Goal: Transaction & Acquisition: Book appointment/travel/reservation

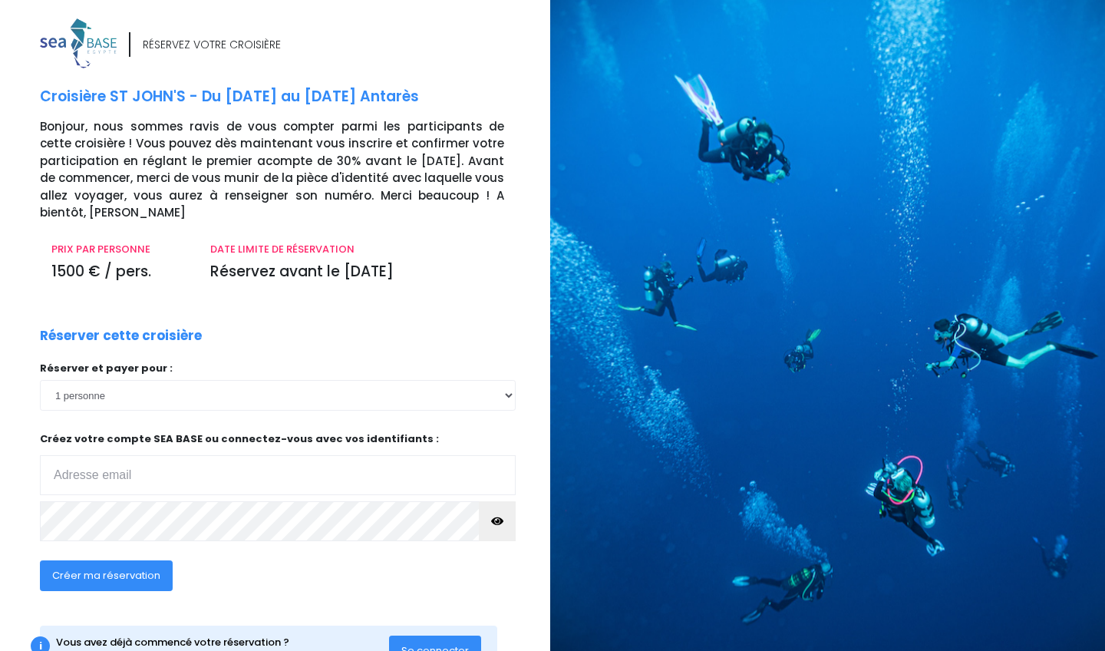
scroll to position [0, 4]
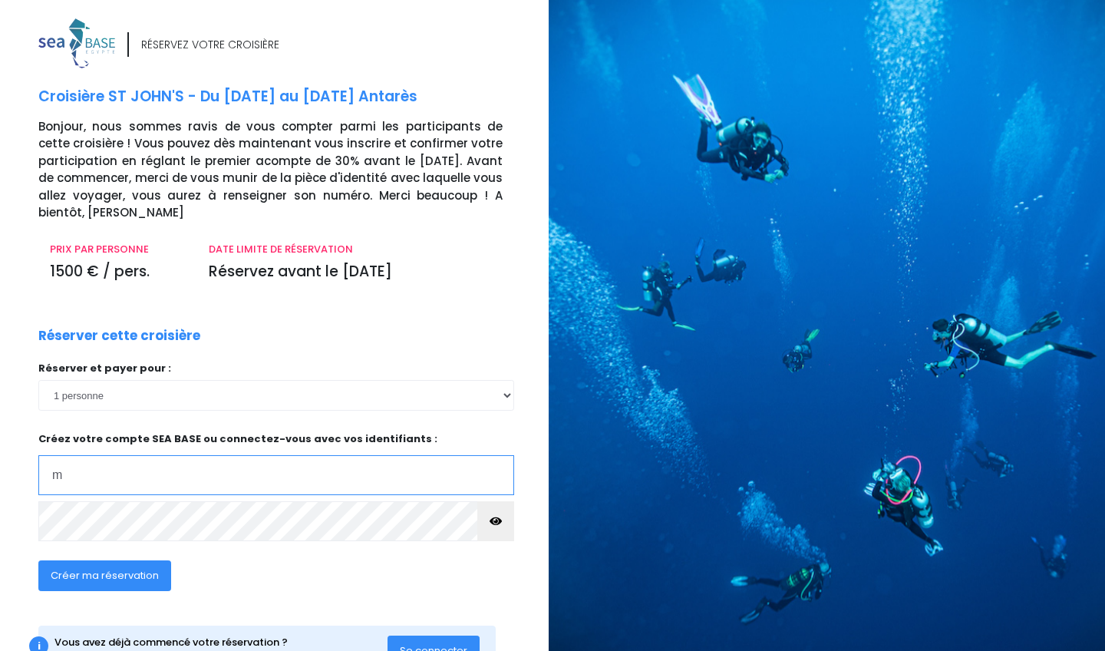
type input "[EMAIL_ADDRESS][DOMAIN_NAME]"
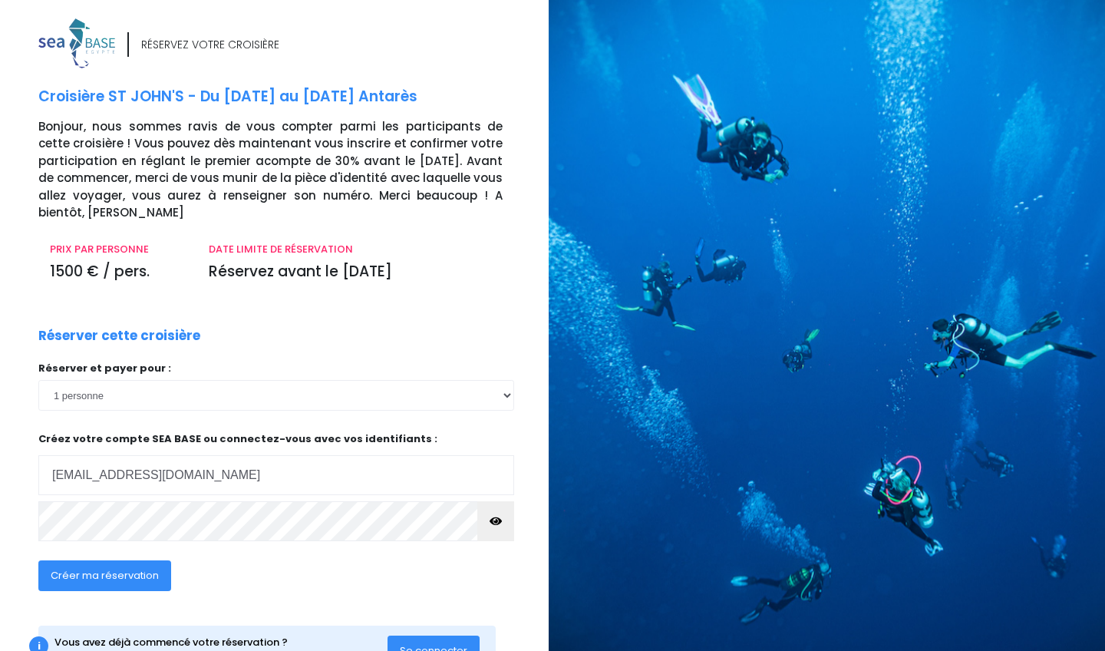
scroll to position [0, 0]
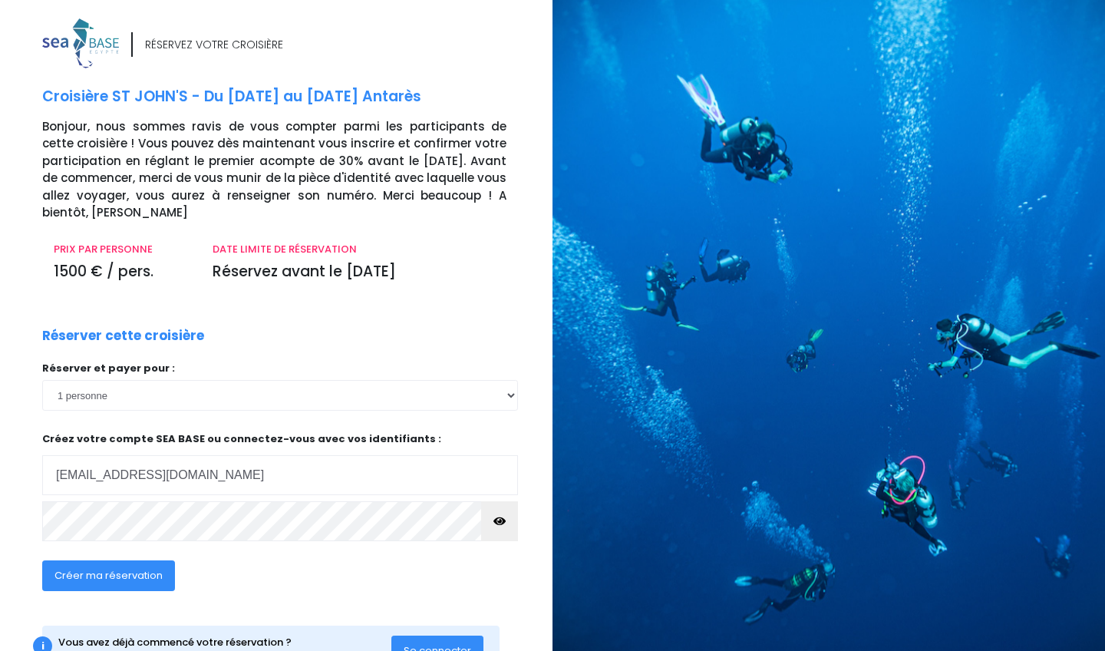
click at [134, 566] on span "Créer ma réservation" at bounding box center [109, 575] width 108 height 15
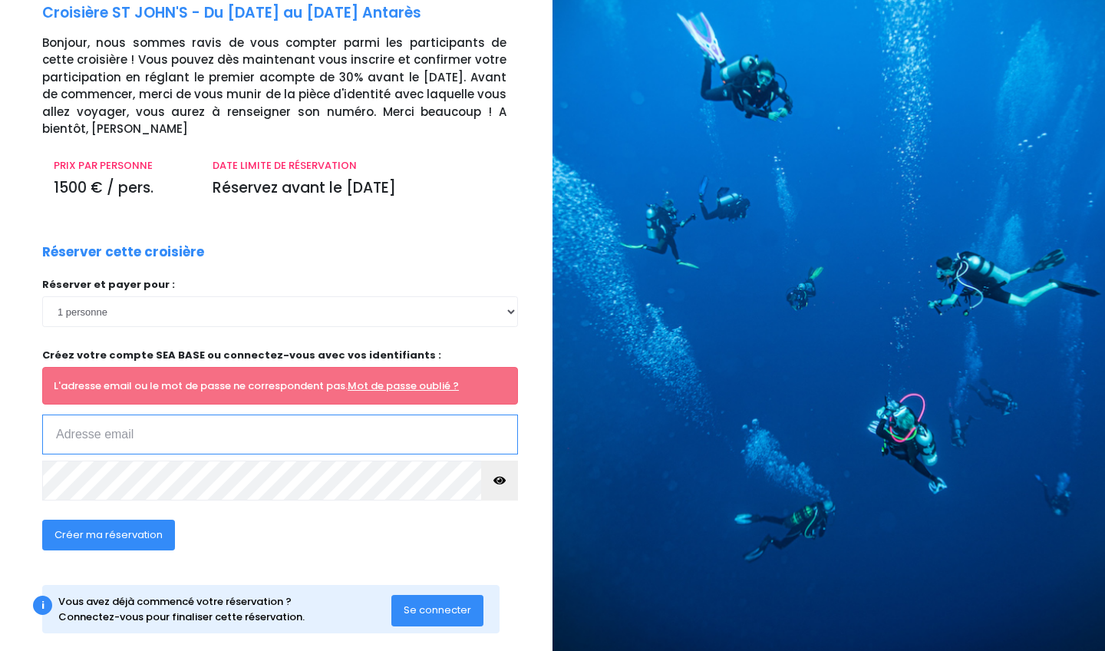
scroll to position [88, 0]
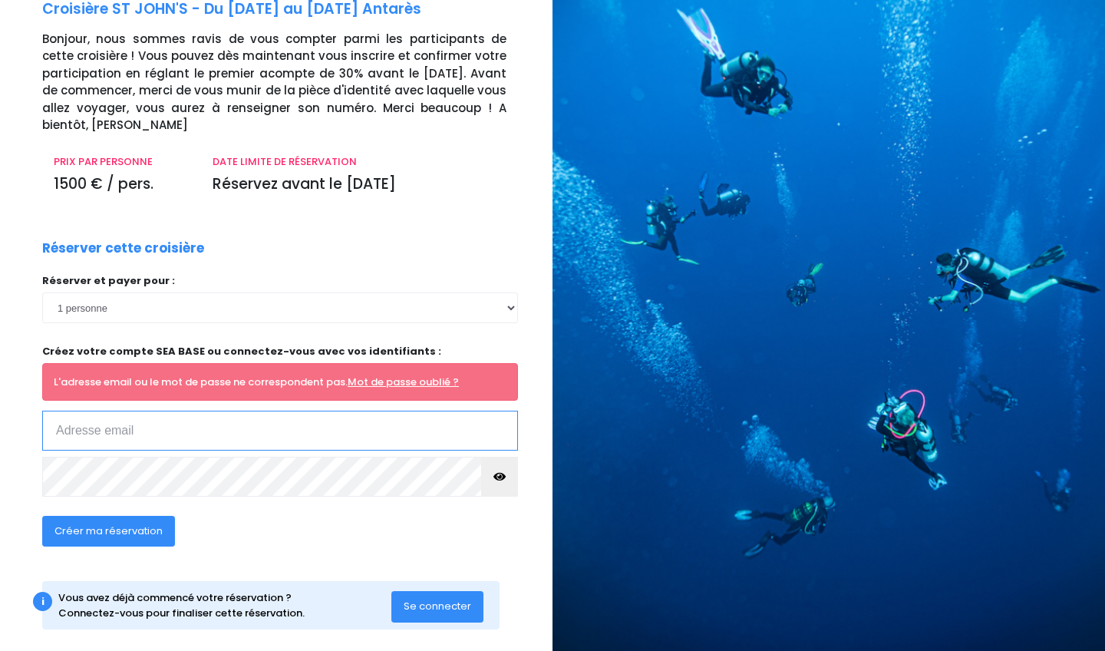
click at [295, 411] on input "email" at bounding box center [280, 431] width 476 height 40
type input "marine2005@gmx.de"
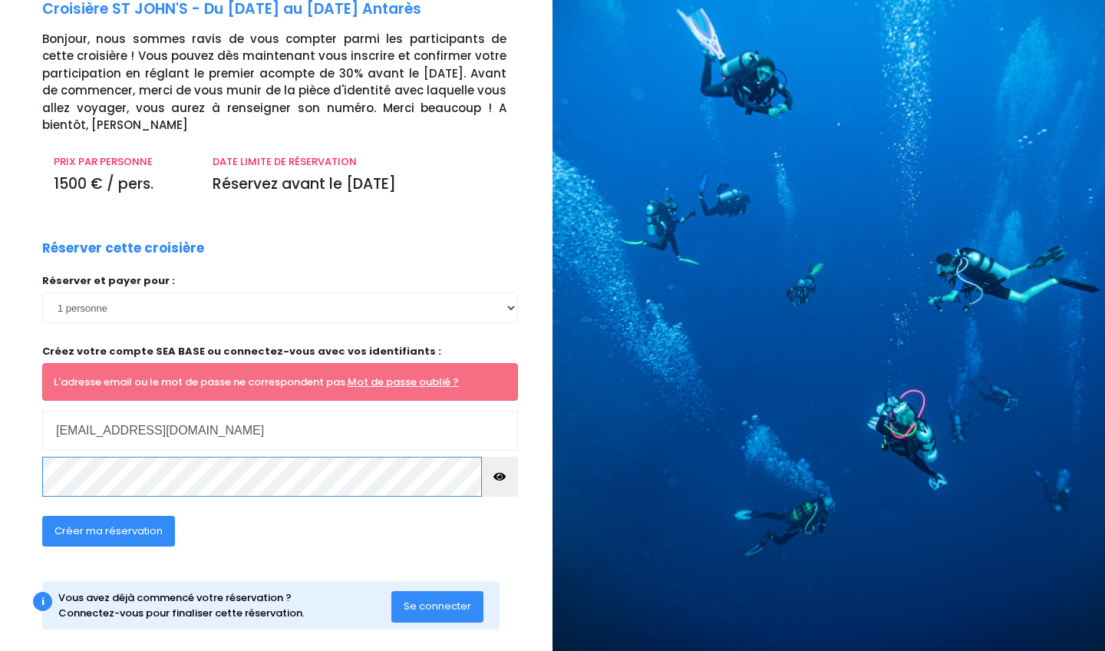
click at [246, 465] on div "Réserver et payer pour : 1 personne 2 personnes Créez votre compte SEA BASE ou …" at bounding box center [280, 389] width 476 height 233
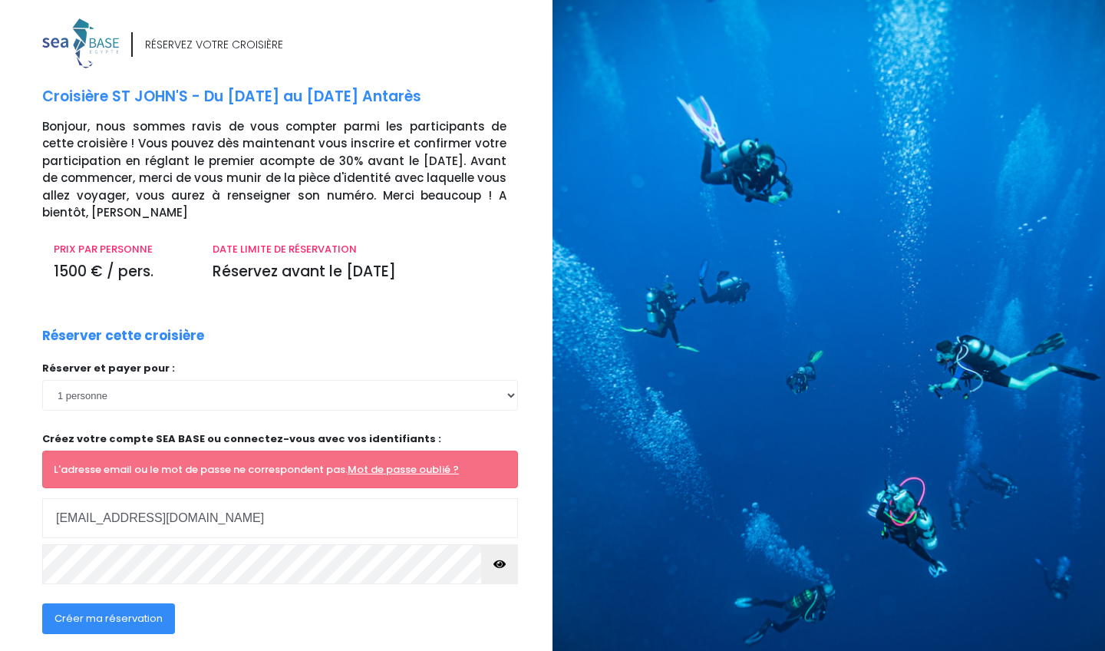
click at [129, 626] on button "Créer ma réservation" at bounding box center [108, 618] width 133 height 31
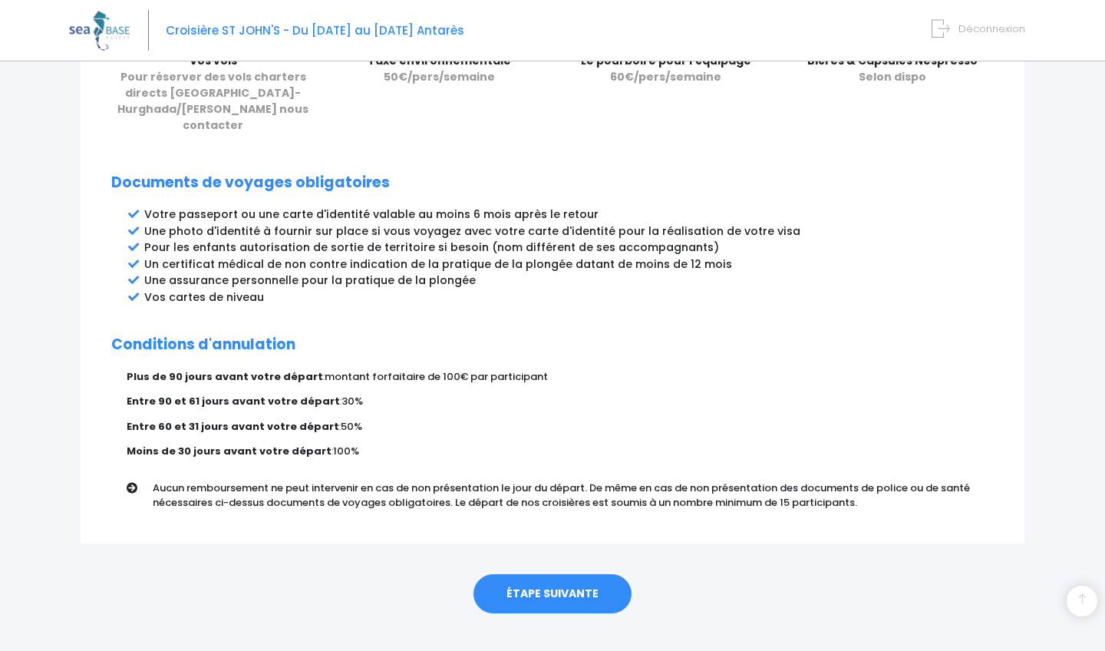
scroll to position [745, 0]
click at [575, 575] on link "ÉTAPE SUIVANTE" at bounding box center [553, 595] width 158 height 40
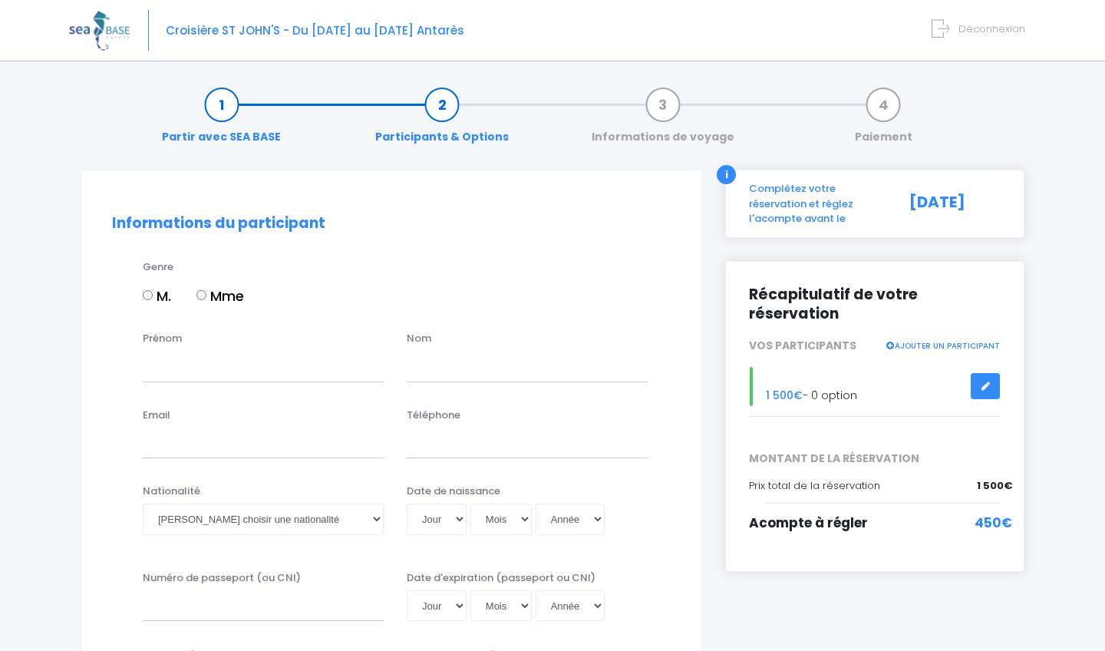
click at [205, 294] on input "Mme" at bounding box center [202, 295] width 10 height 10
radio input "true"
type input "Marine"
click at [435, 367] on input "text" at bounding box center [527, 366] width 241 height 31
type input "Bouchet"
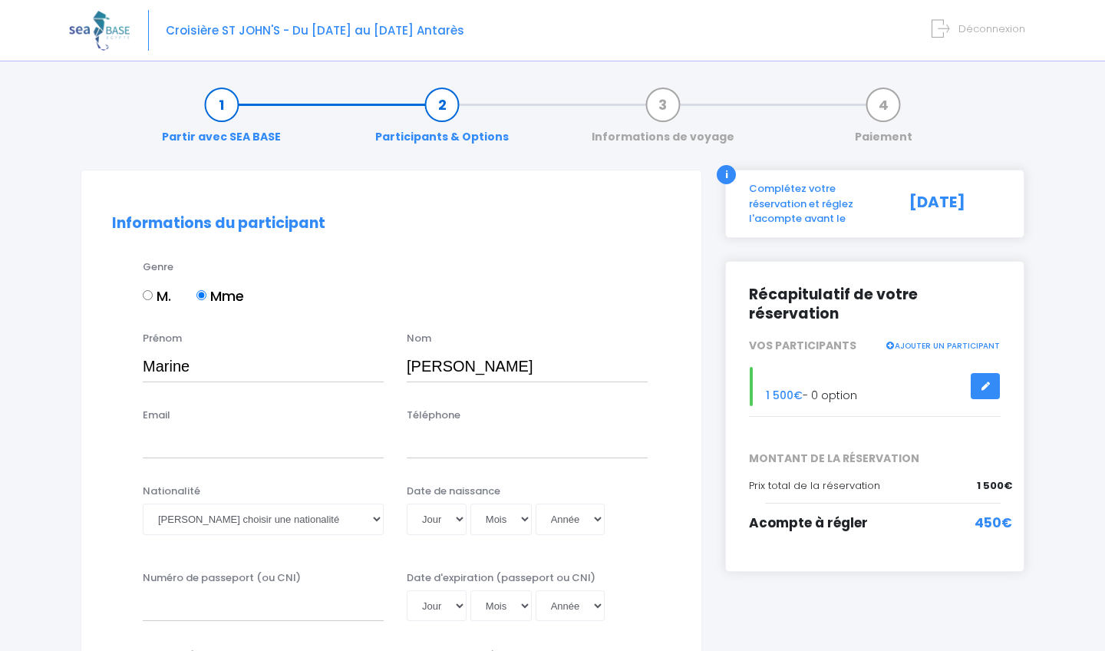
click at [320, 426] on div "Email" at bounding box center [263, 433] width 264 height 51
type input "marine2005@gmx.de"
type input "+4915129448313"
select select "Allemande"
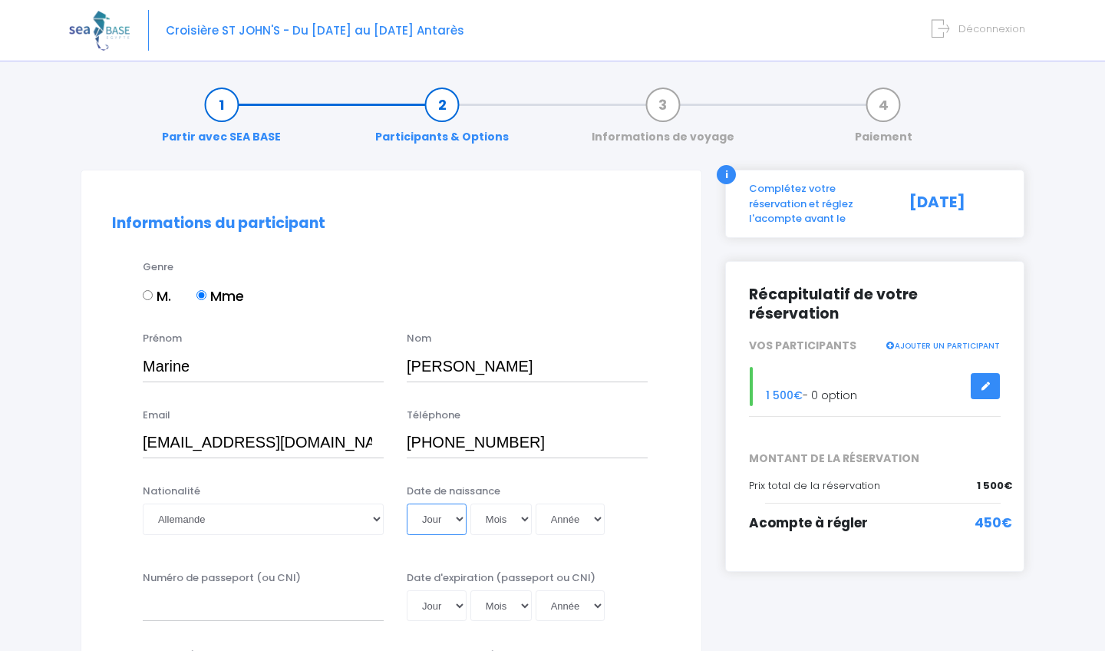
select select "13"
select select "11"
select select "2005"
type input "2005-11-13"
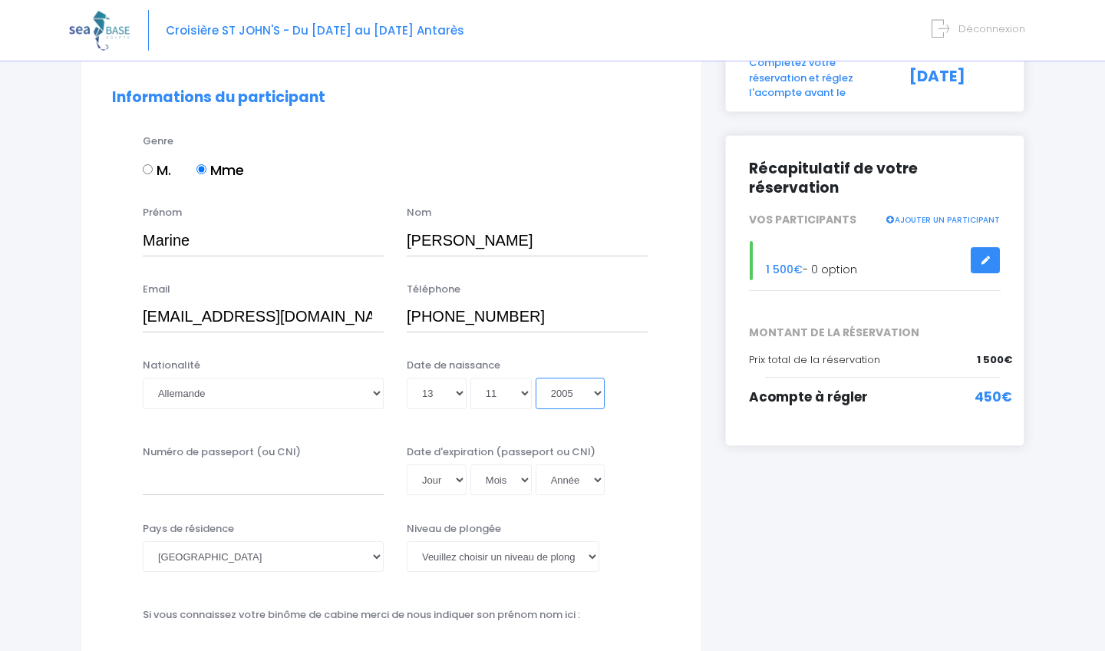
scroll to position [131, 0]
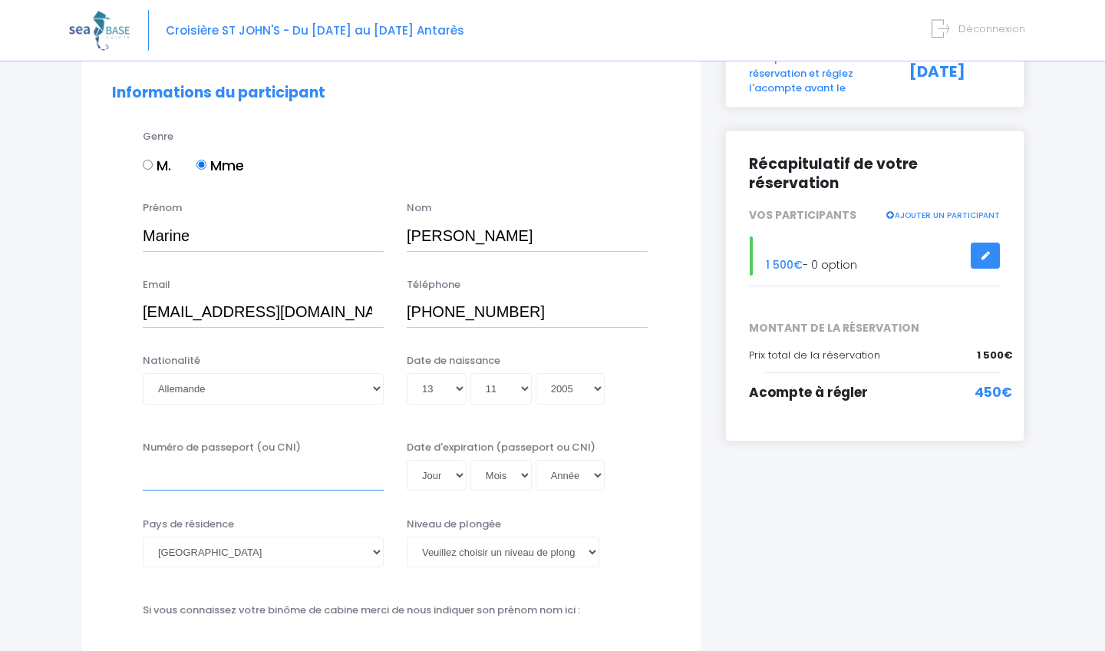
click at [294, 471] on input "Numéro de passeport (ou CNI)" at bounding box center [263, 475] width 241 height 31
type input "L5K5CGZZW"
select select "14"
select select "10"
select select "2027"
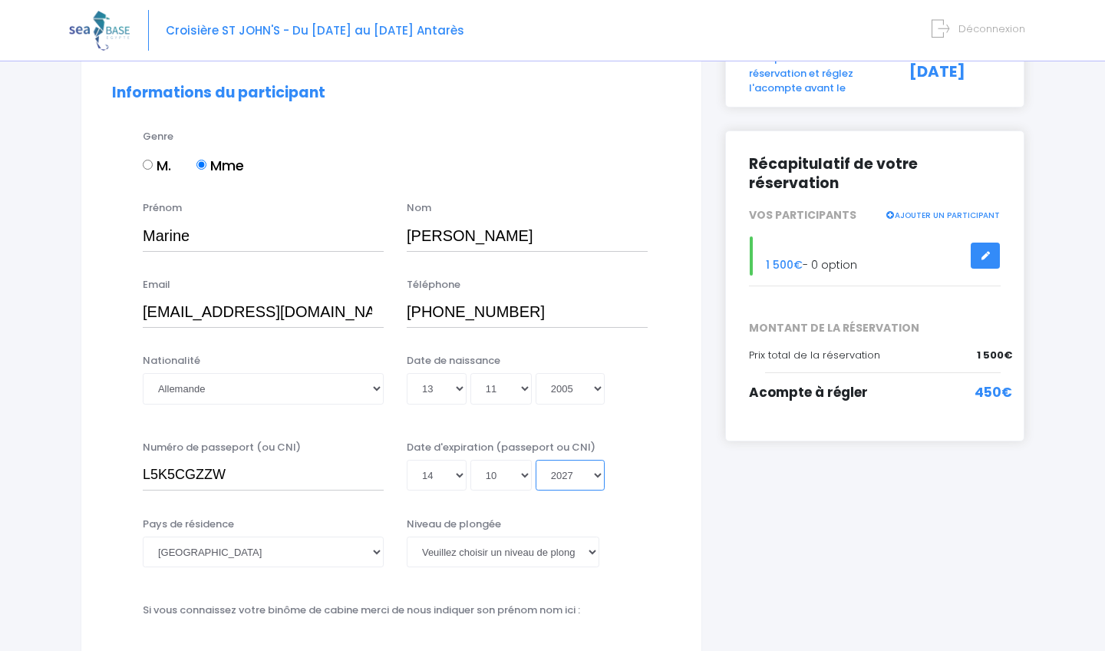
type input "2027-10-14"
select select "Allemagne"
select select "N1"
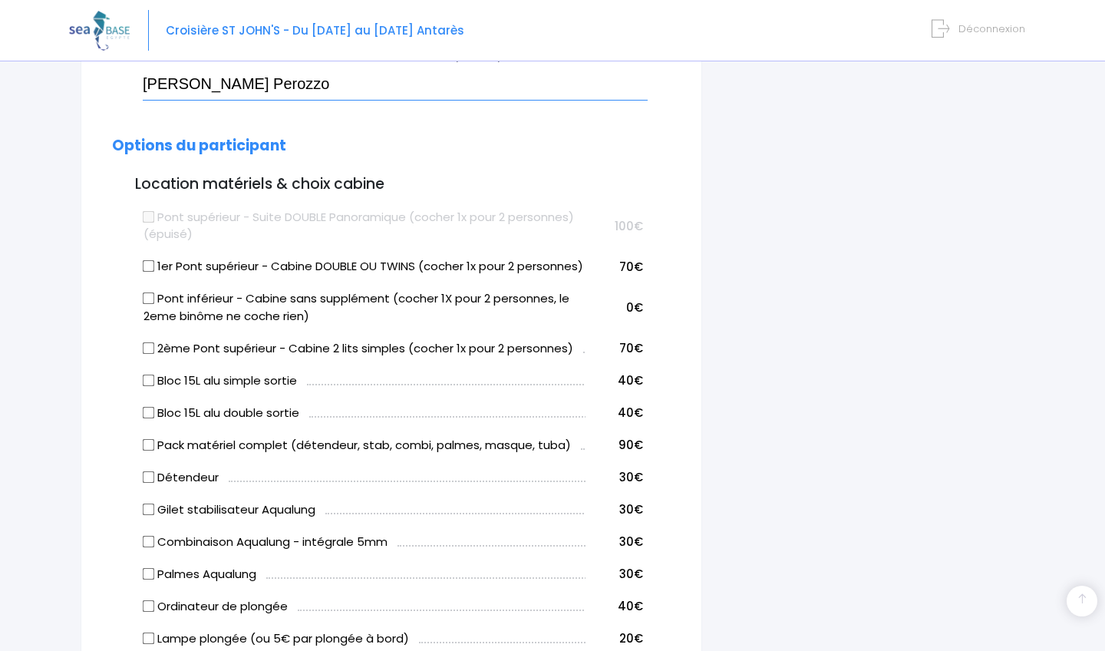
scroll to position [752, 0]
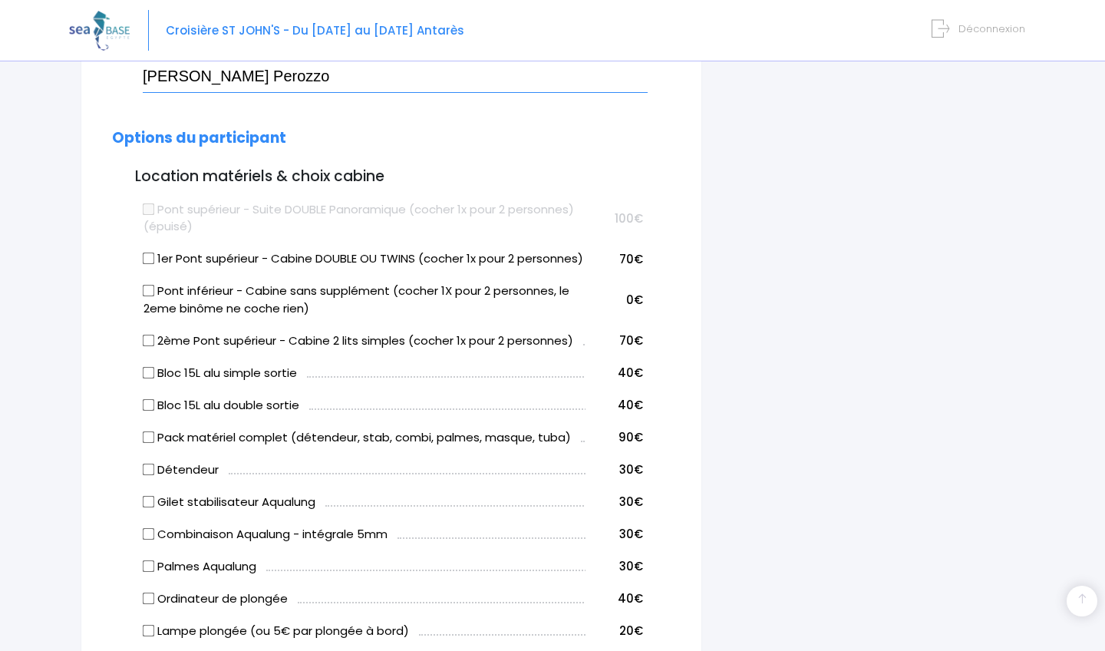
type input "Cristian Forte Perozzo"
click at [148, 297] on input "Pont inférieur - Cabine sans supplément (cocher 1X pour 2 personnes, le 2eme bi…" at bounding box center [149, 291] width 12 height 12
checkbox input "true"
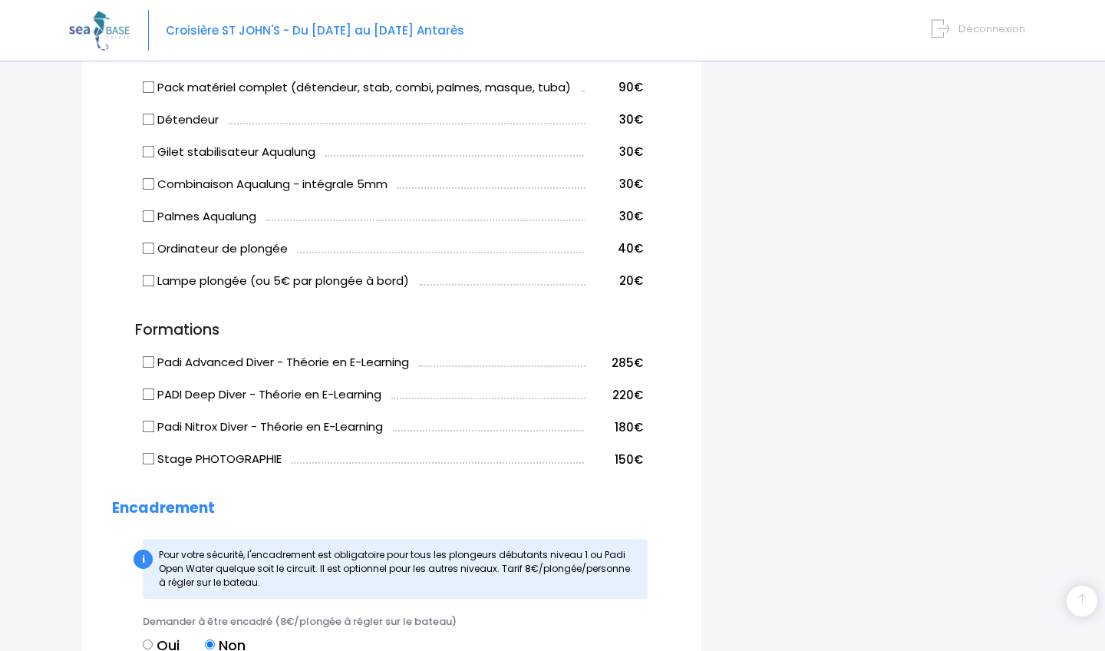
scroll to position [1102, 0]
click at [150, 432] on input "Padi Nitrox Diver - Théorie en E-Learning" at bounding box center [149, 426] width 12 height 12
checkbox input "true"
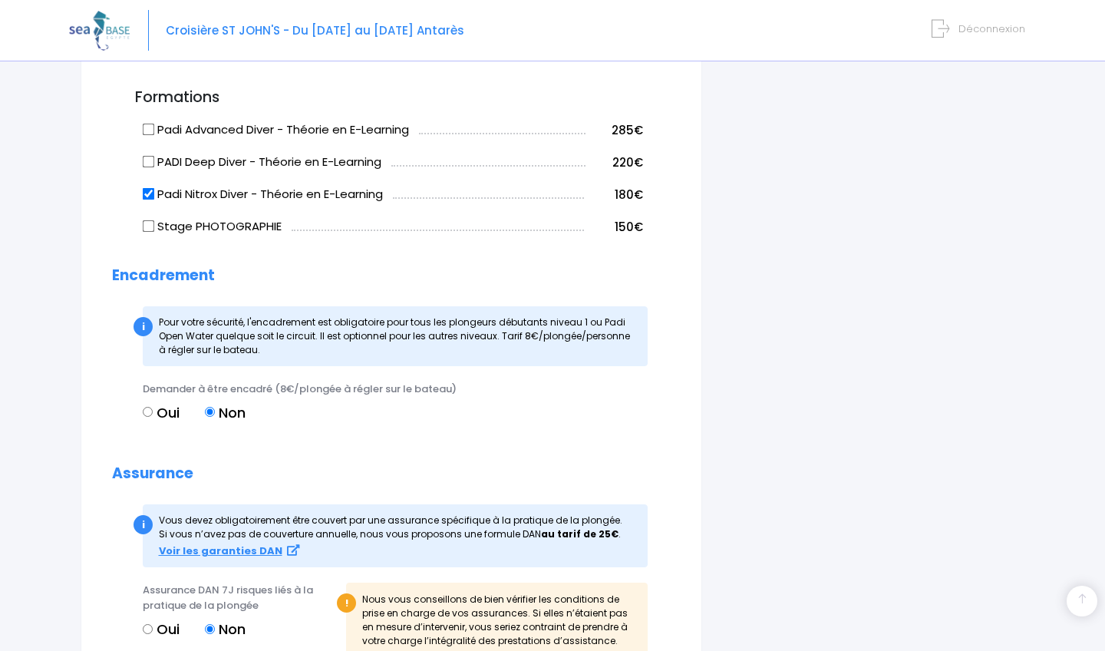
scroll to position [1333, 0]
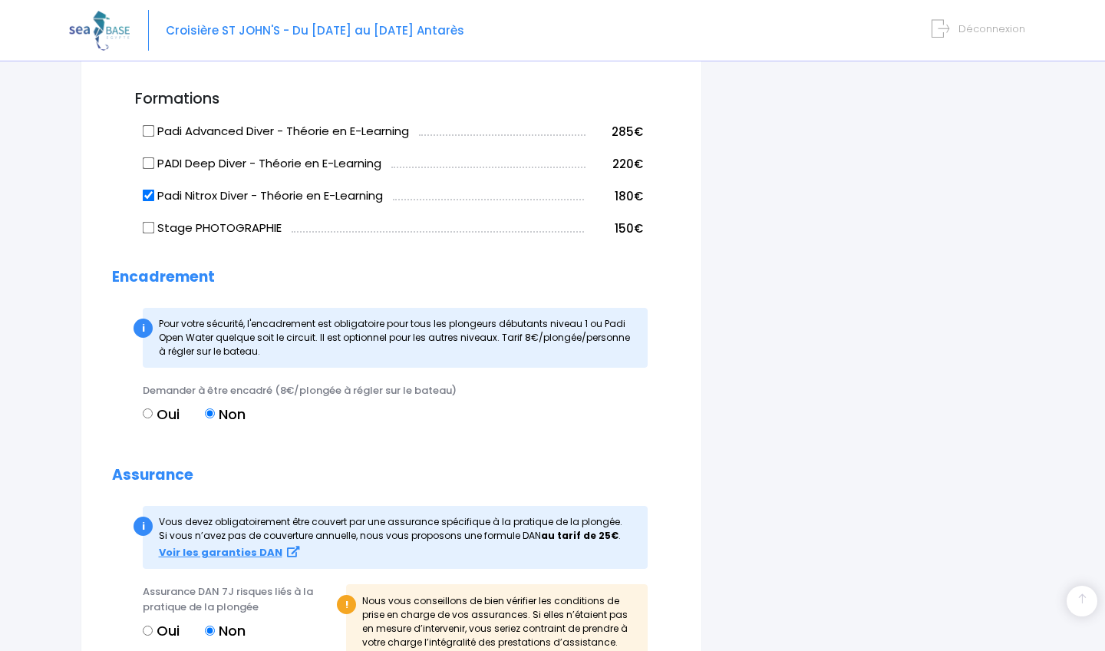
click at [153, 425] on label "Oui" at bounding box center [161, 414] width 37 height 21
click at [153, 418] on input "Oui" at bounding box center [148, 413] width 10 height 10
radio input "true"
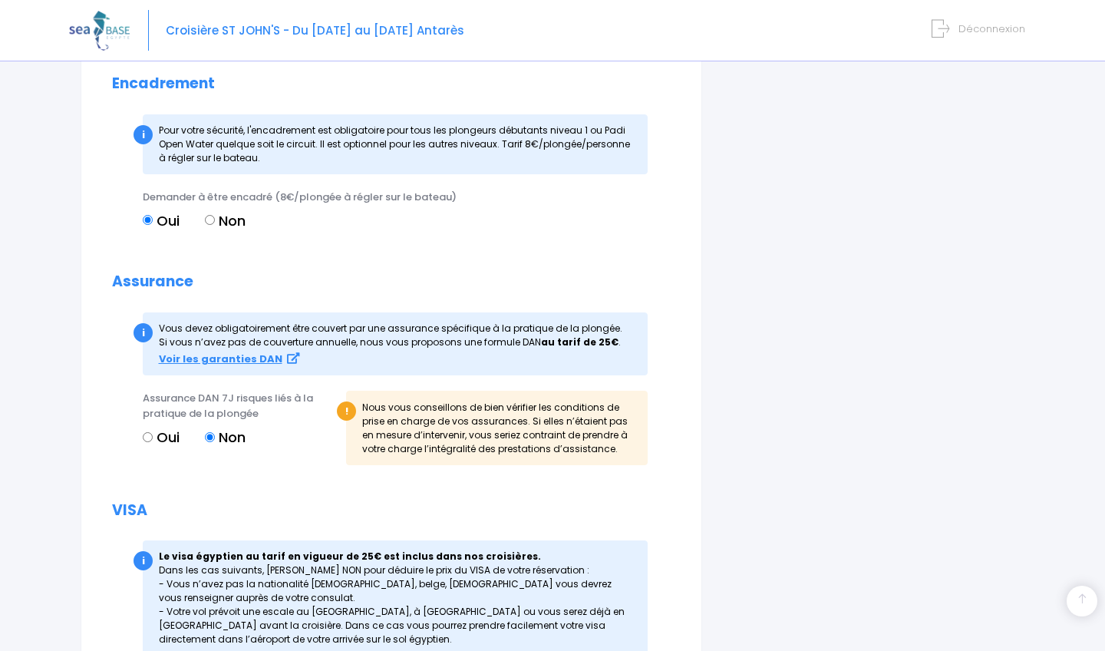
scroll to position [1541, 0]
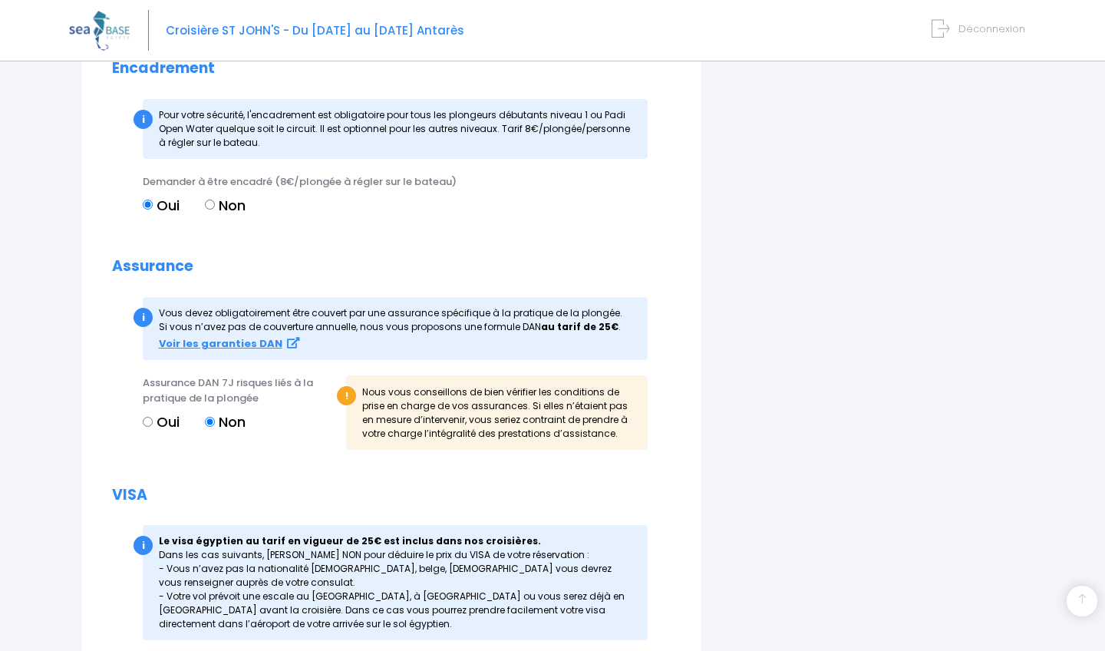
click at [213, 210] on input "Non" at bounding box center [210, 205] width 10 height 10
radio input "true"
click at [154, 215] on label "Oui" at bounding box center [161, 205] width 37 height 21
click at [153, 210] on input "Oui" at bounding box center [148, 205] width 10 height 10
radio input "true"
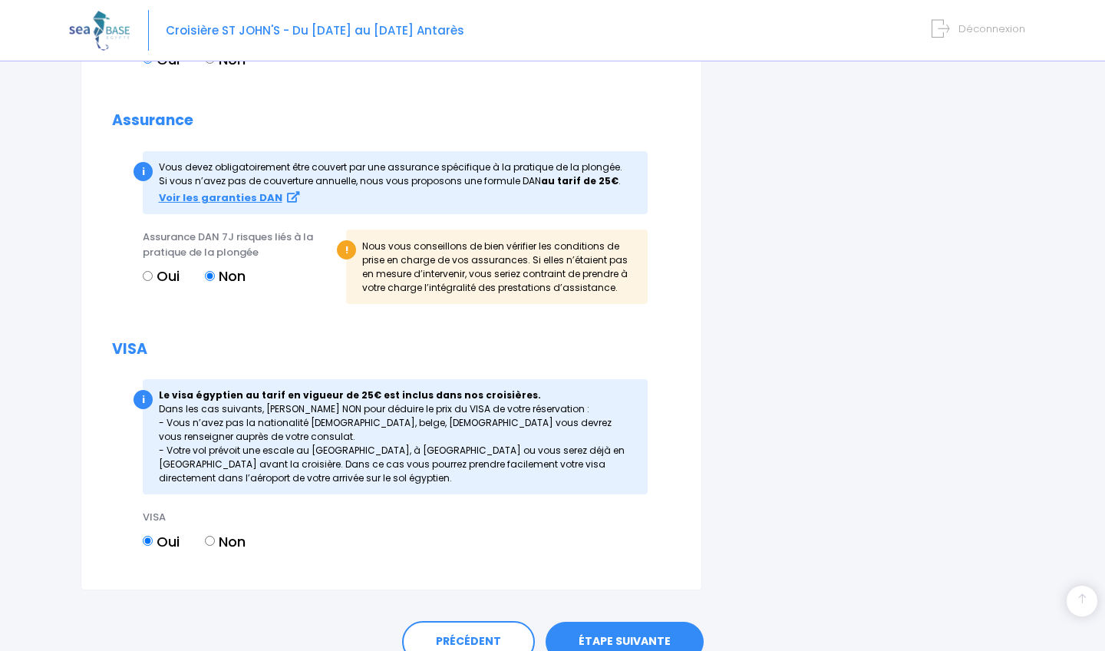
scroll to position [1696, 0]
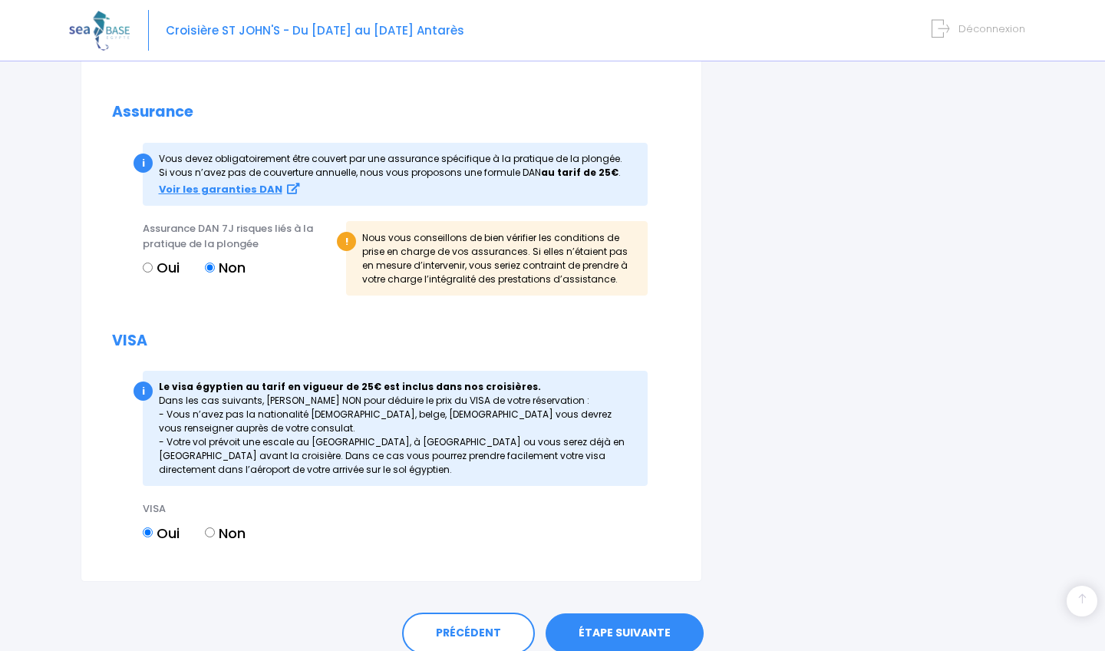
click at [150, 273] on input "Oui" at bounding box center [148, 268] width 10 height 10
radio input "true"
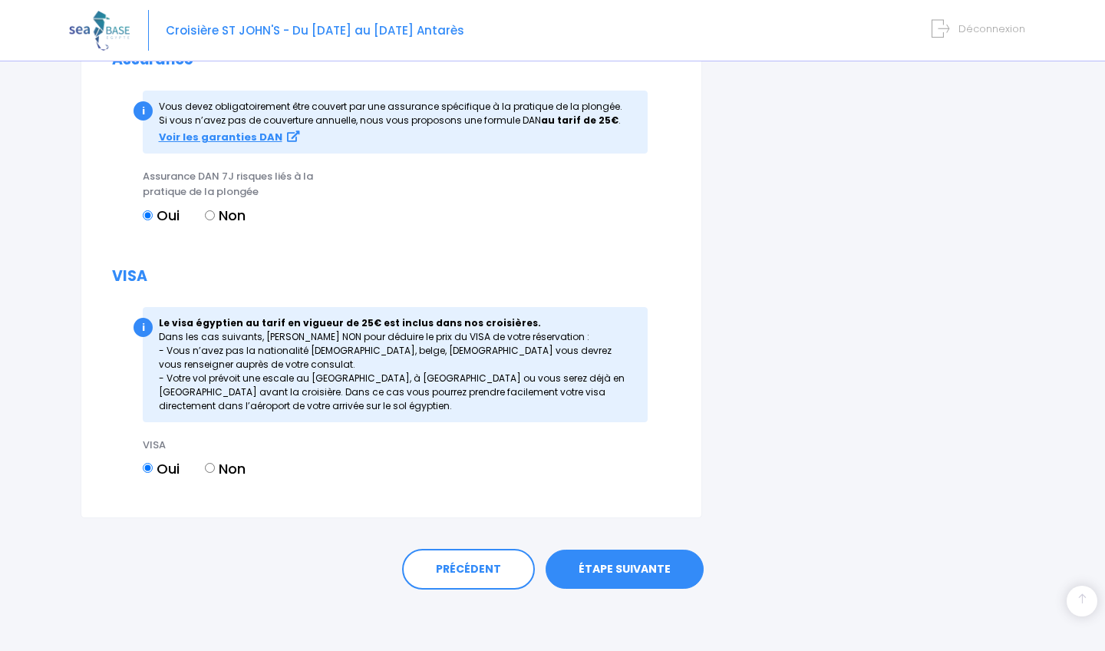
scroll to position [1759, 0]
click at [604, 566] on link "ÉTAPE SUIVANTE" at bounding box center [625, 570] width 158 height 40
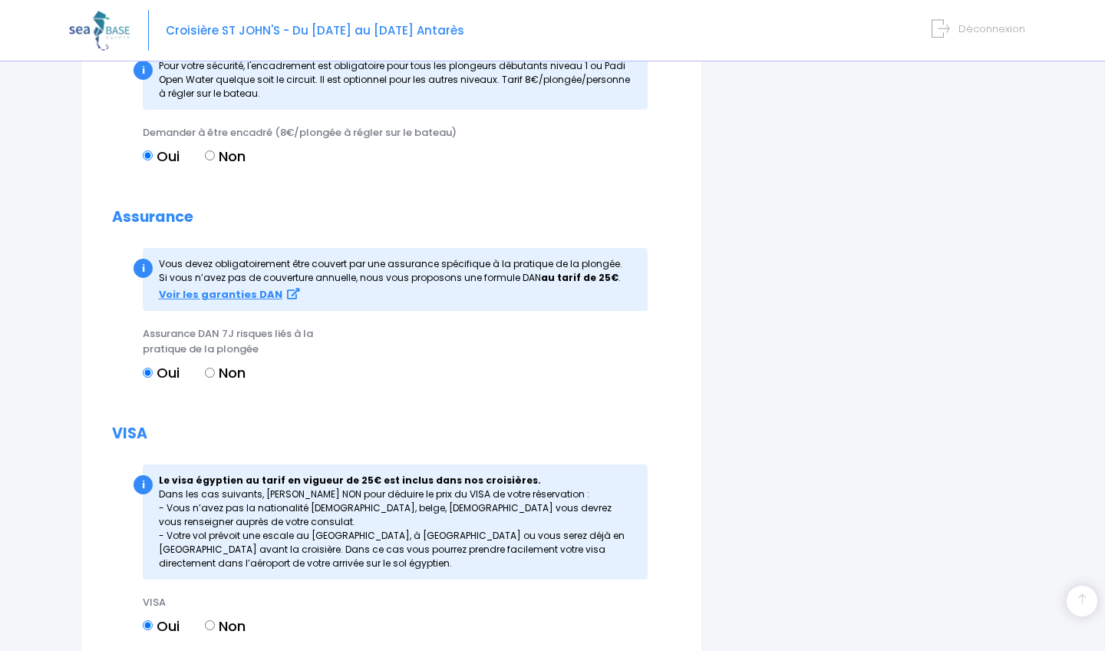
scroll to position [1505, 0]
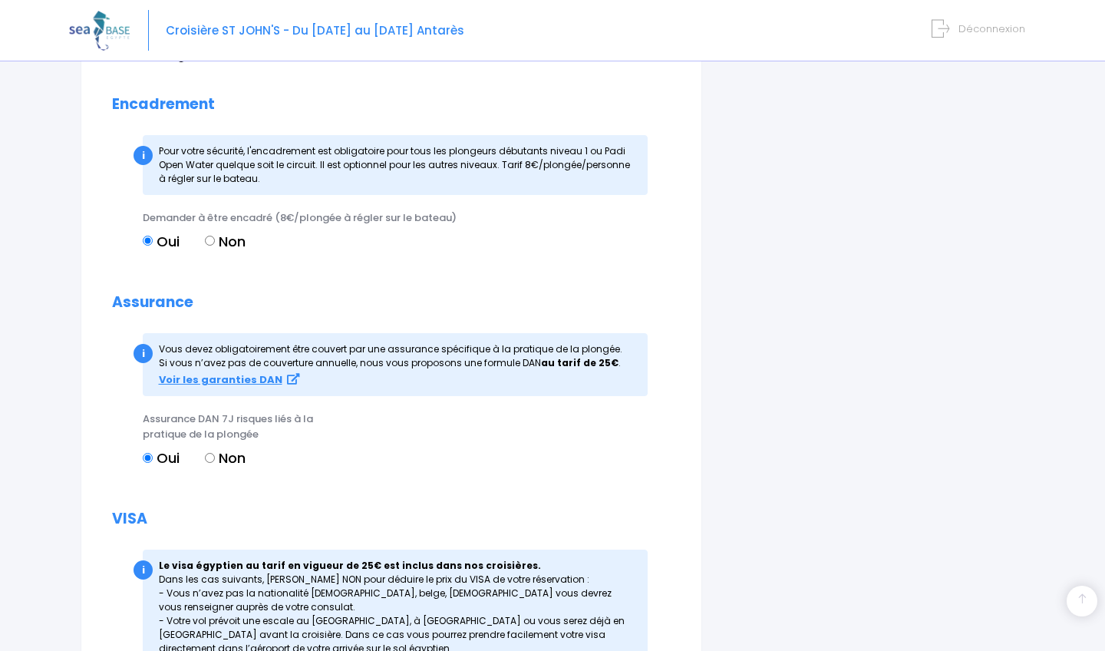
click at [219, 252] on label "Non" at bounding box center [225, 241] width 41 height 21
click at [215, 246] on input "Non" at bounding box center [210, 241] width 10 height 10
radio input "true"
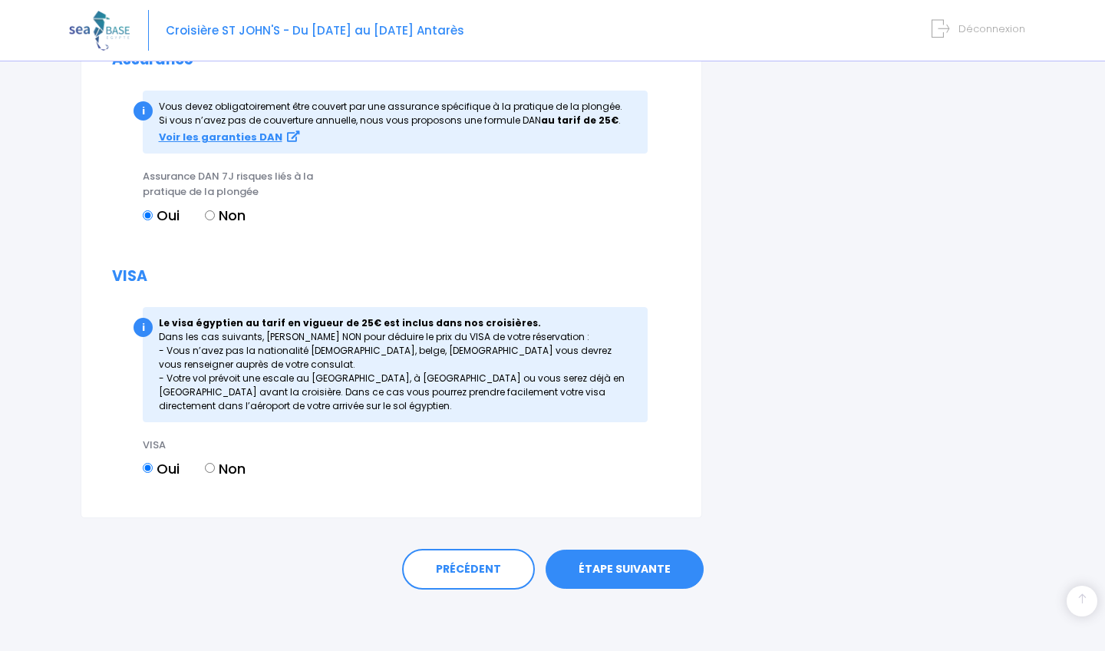
scroll to position [1759, 0]
click at [625, 565] on link "ÉTAPE SUIVANTE" at bounding box center [625, 570] width 158 height 40
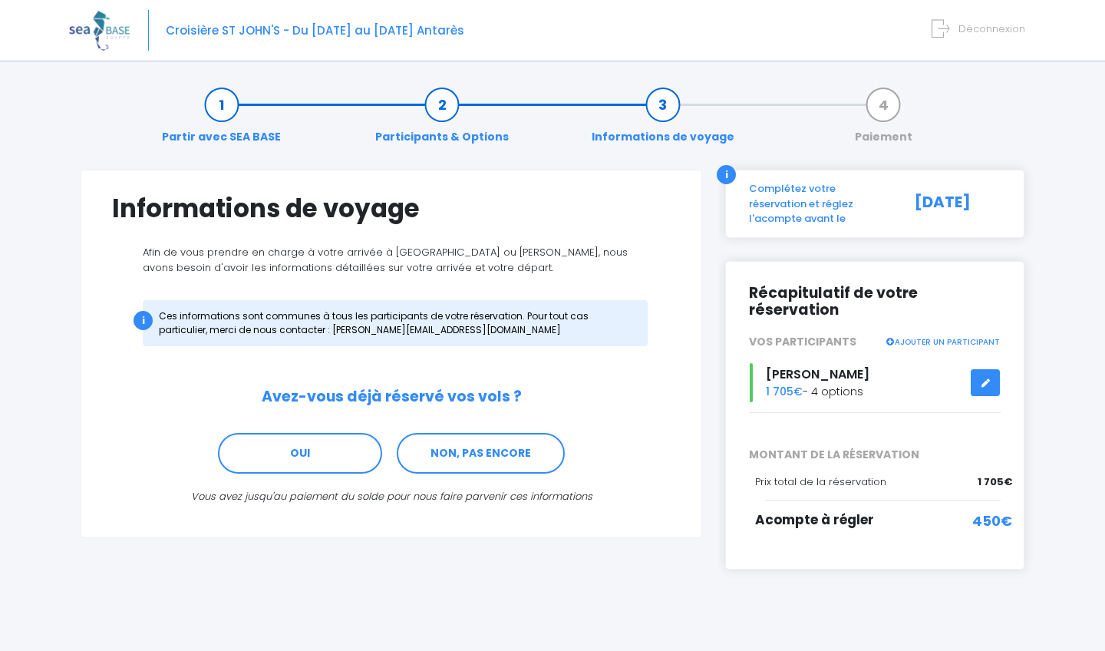
click at [990, 369] on link at bounding box center [985, 382] width 29 height 27
click at [966, 363] on div "[PERSON_NAME] 1 705€ - 4 options" at bounding box center [875, 382] width 275 height 39
click at [993, 369] on link at bounding box center [985, 382] width 29 height 27
click at [991, 369] on link at bounding box center [985, 382] width 29 height 27
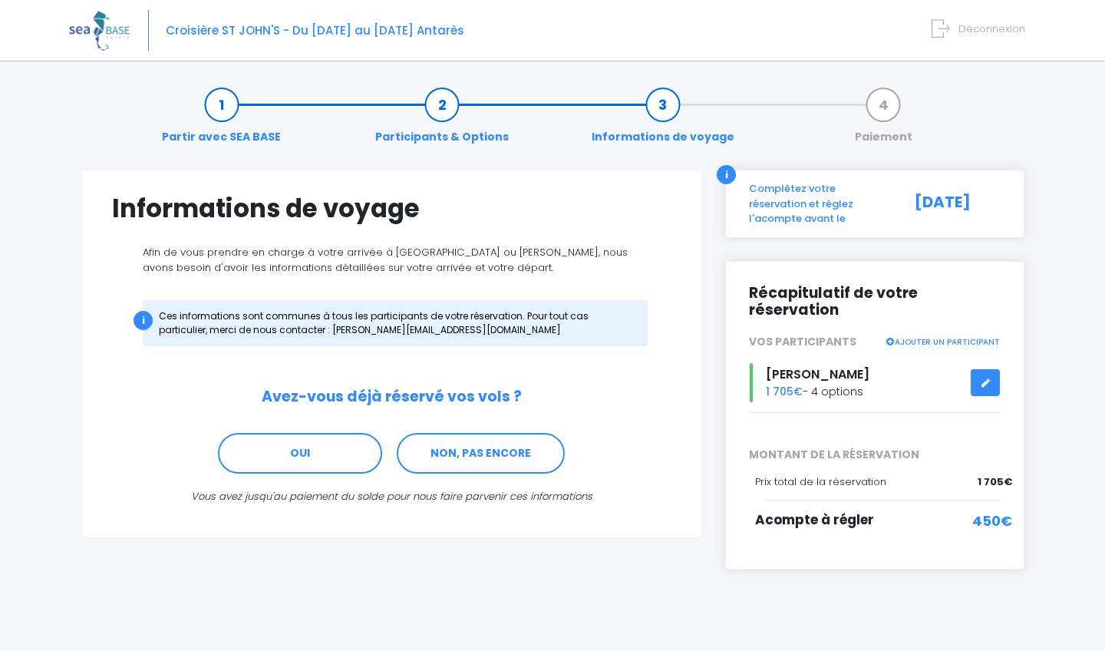
click at [980, 369] on link at bounding box center [985, 382] width 29 height 27
click at [496, 451] on link "NON, PAS ENCORE" at bounding box center [481, 453] width 168 height 41
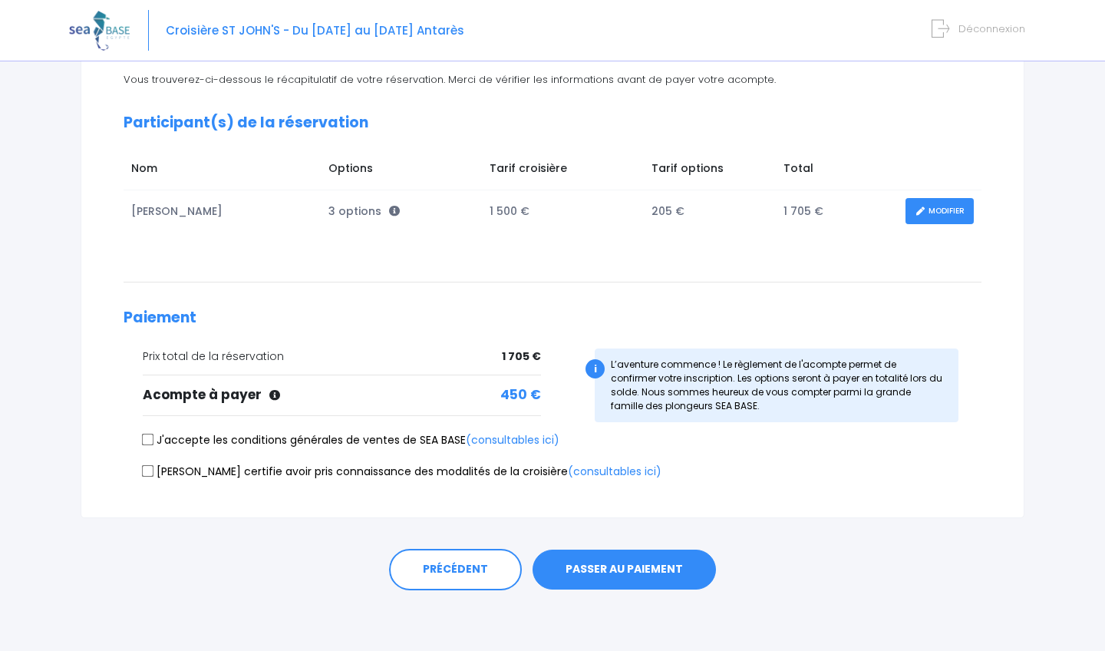
scroll to position [172, 0]
click at [150, 435] on input "J'accepte les conditions générales de ventes de SEA BASE (consultables ici)" at bounding box center [148, 440] width 12 height 12
checkbox input "true"
click at [145, 467] on input "Je certifie avoir pris connaissance des modalités de la croisière (consultables…" at bounding box center [148, 471] width 12 height 12
checkbox input "true"
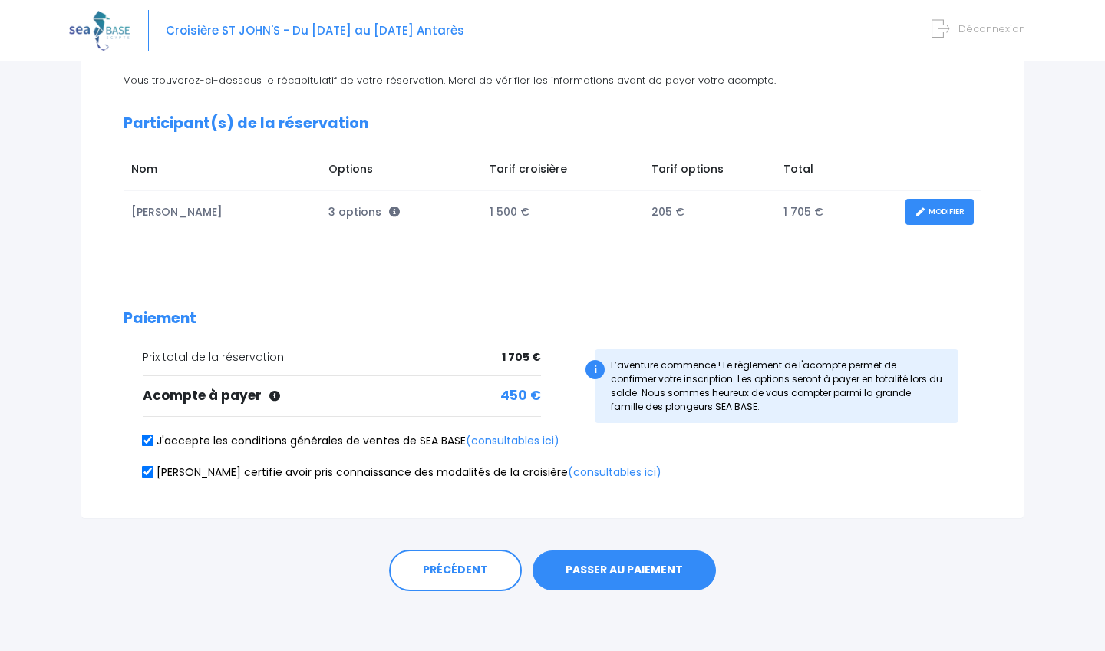
click at [620, 567] on button "PASSER AU PAIEMENT" at bounding box center [624, 570] width 183 height 40
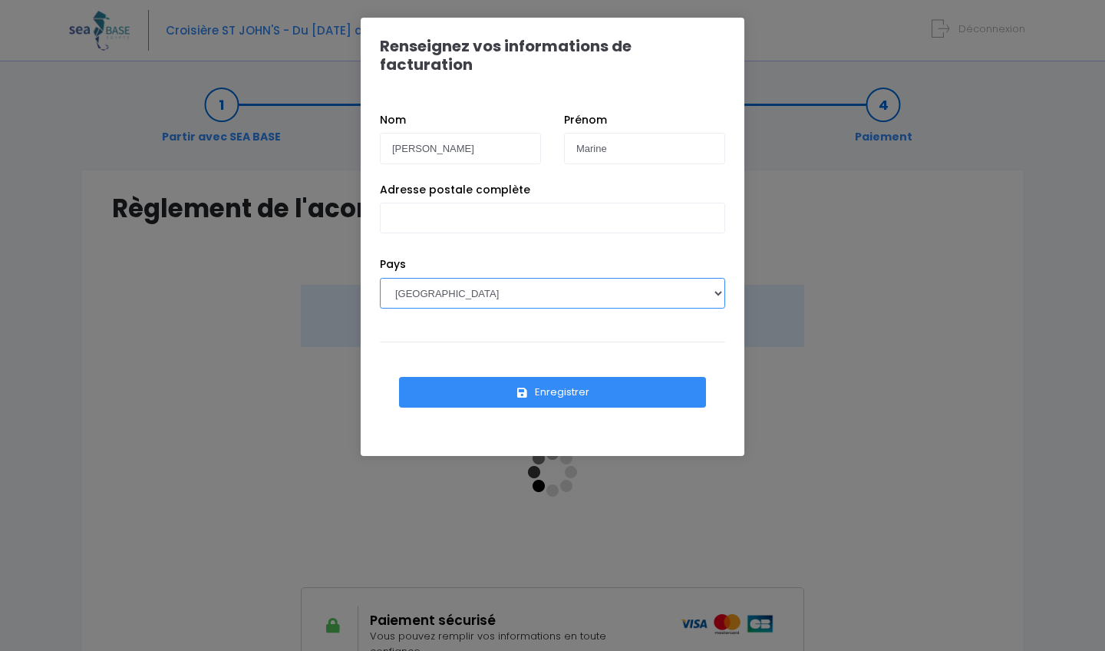
select select "DE"
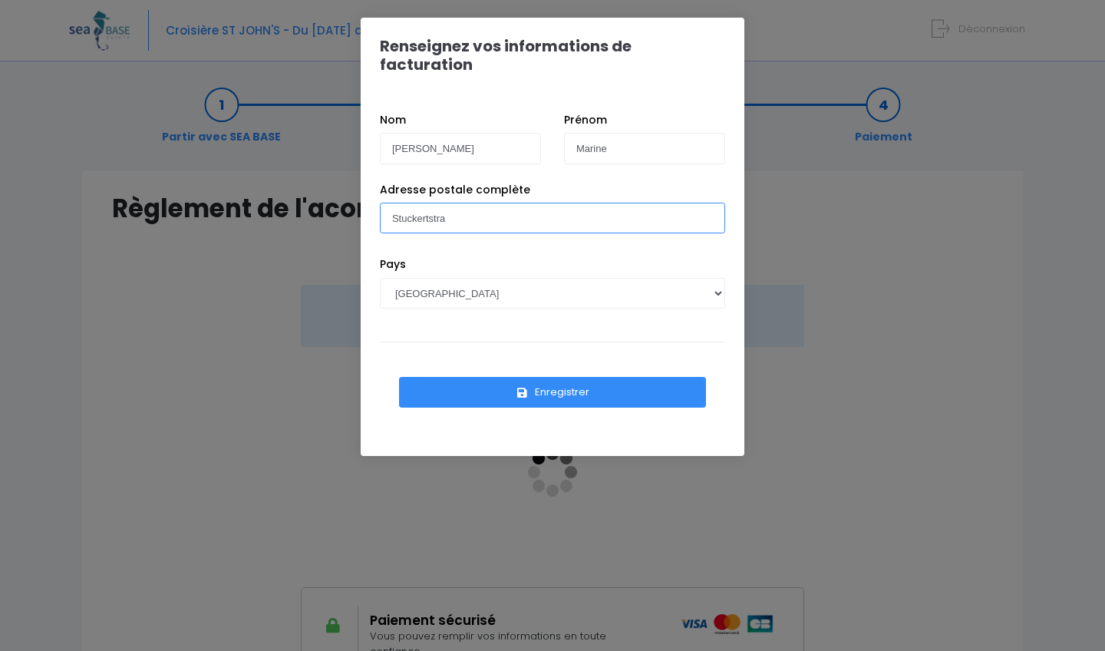
type input "Darmstädterstraße 47 A"
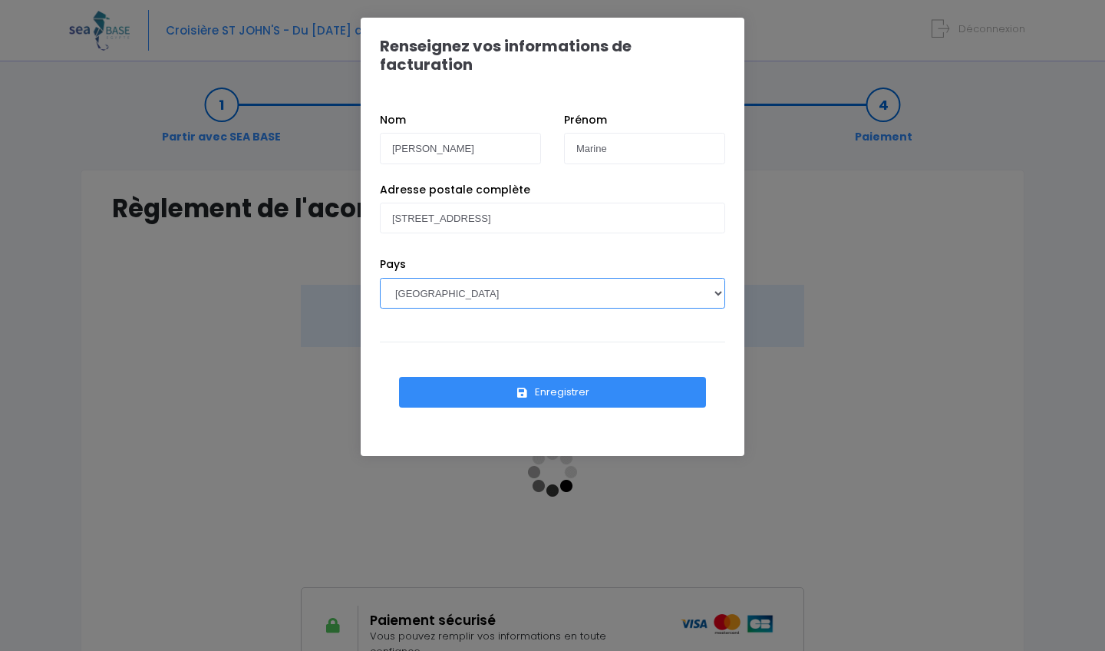
select select "CI"
click at [398, 203] on input "stuckertstraße 15 a, 64673" at bounding box center [552, 218] width 345 height 31
click at [543, 203] on input "[STREET_ADDRESS]" at bounding box center [552, 218] width 345 height 31
type input "[STREET_ADDRESS]"
select select "DE"
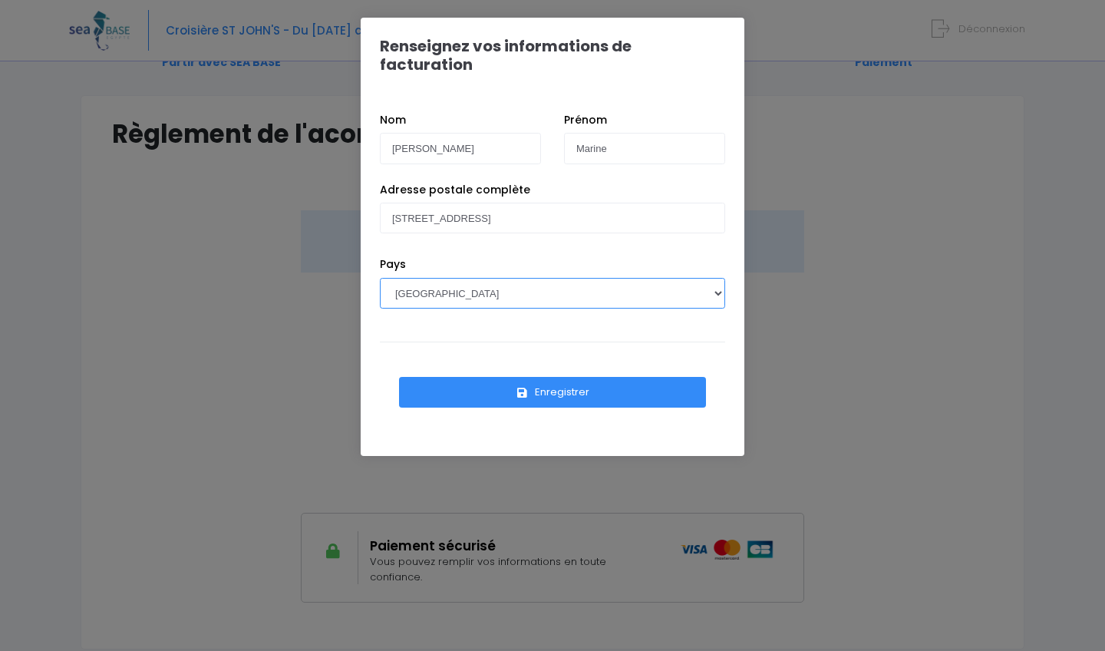
scroll to position [117, 0]
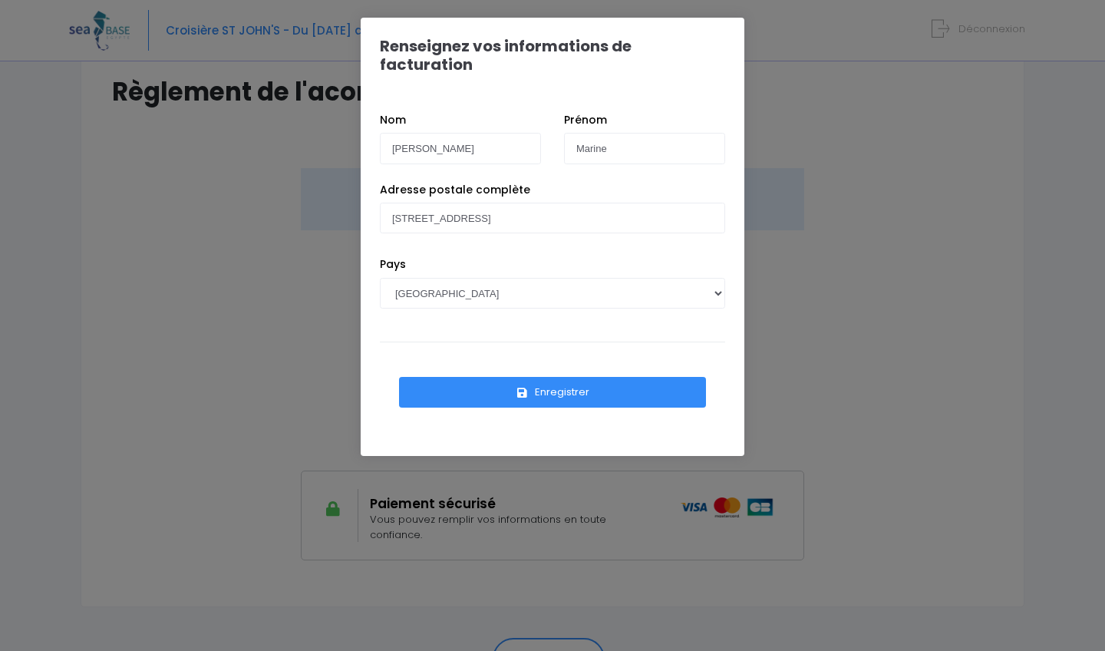
click at [547, 377] on button "Enregistrer" at bounding box center [552, 392] width 307 height 31
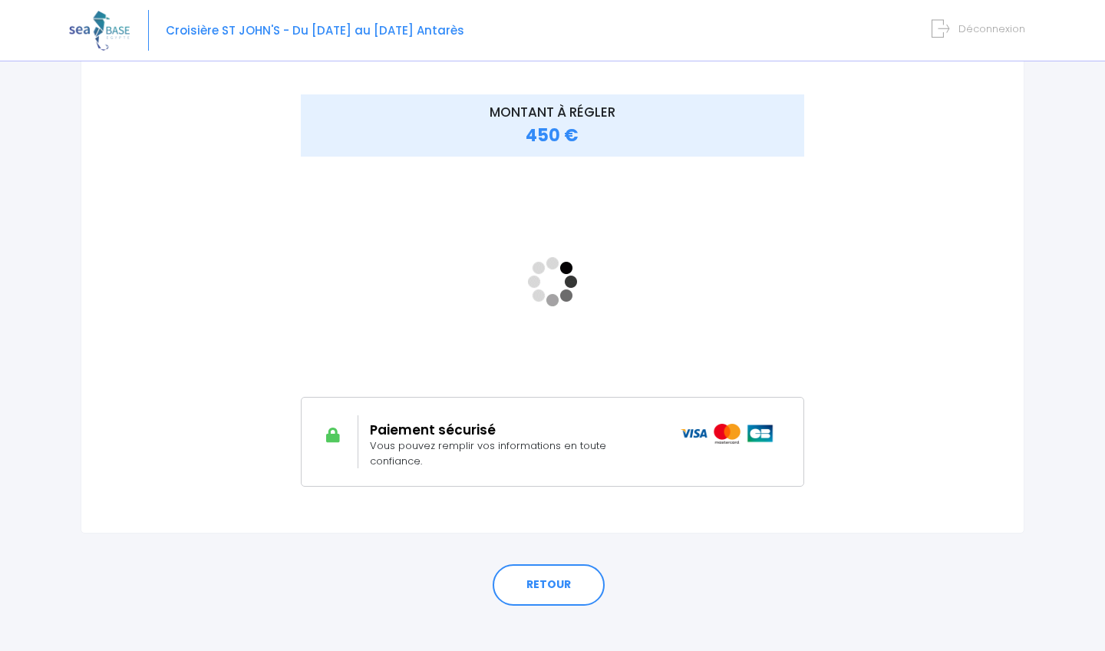
scroll to position [190, 0]
click at [561, 568] on link "RETOUR" at bounding box center [549, 585] width 112 height 41
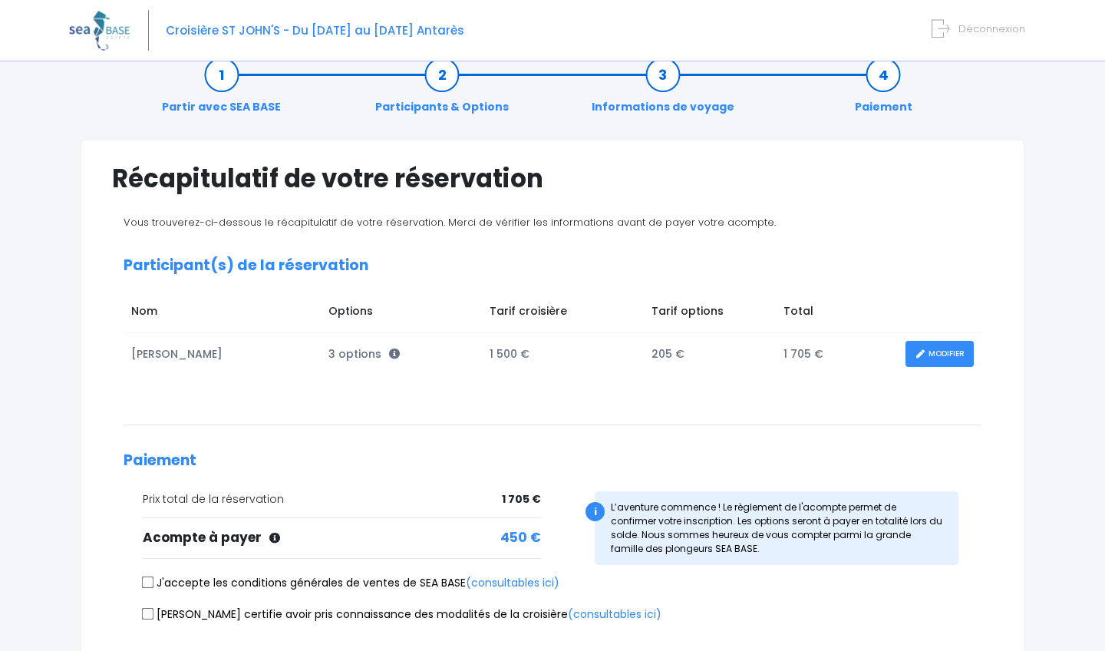
scroll to position [131, 1]
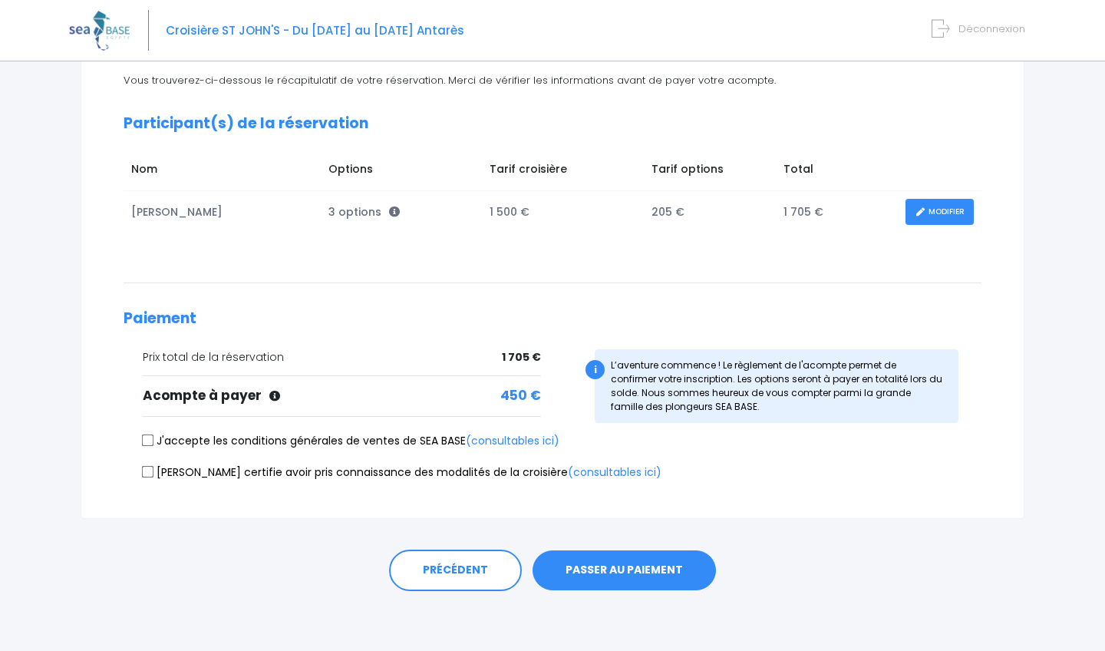
click at [652, 558] on button "PASSER AU PAIEMENT" at bounding box center [624, 570] width 183 height 40
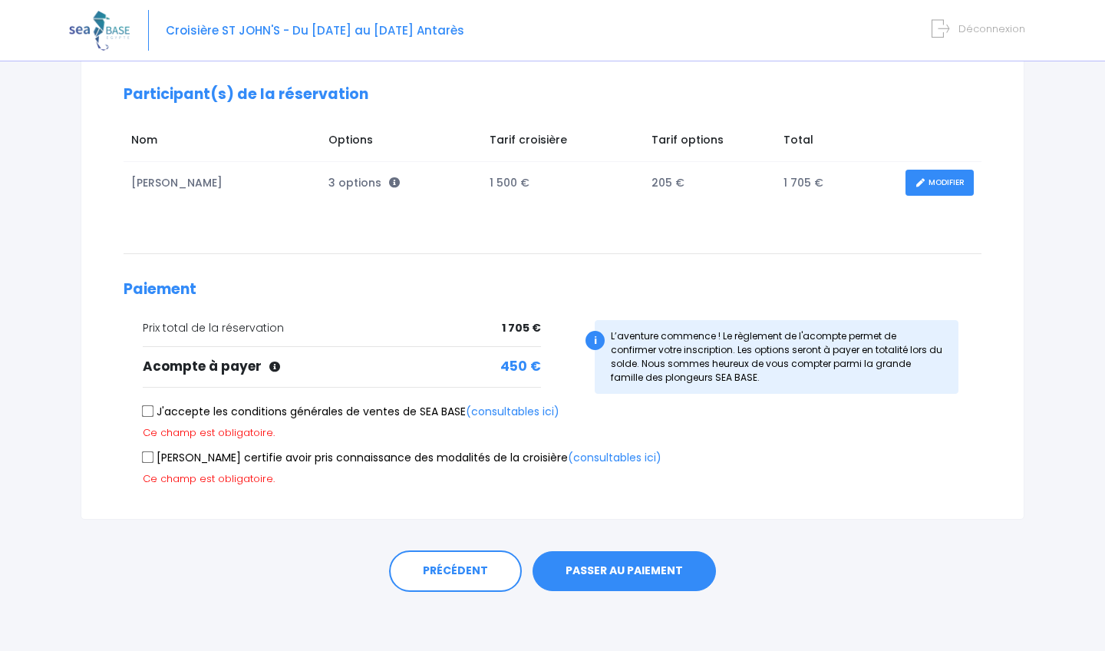
click at [641, 560] on button "PASSER AU PAIEMENT" at bounding box center [624, 571] width 183 height 40
click at [603, 563] on button "PASSER AU PAIEMENT" at bounding box center [624, 571] width 183 height 40
click at [138, 406] on div "J'accepte les conditions générales de ventes de SEA BASE (consultables ici) Ce …" at bounding box center [553, 422] width 858 height 36
click at [151, 409] on input "J'accepte les conditions générales de ventes de SEA BASE (consultables ici)" at bounding box center [148, 411] width 12 height 12
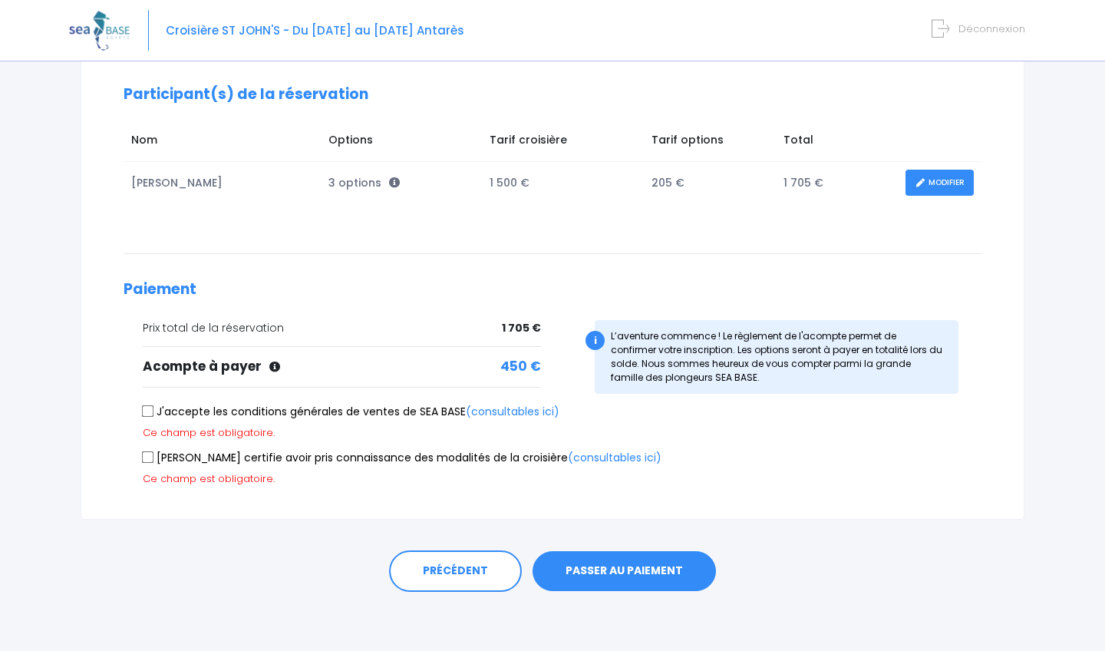
checkbox input "true"
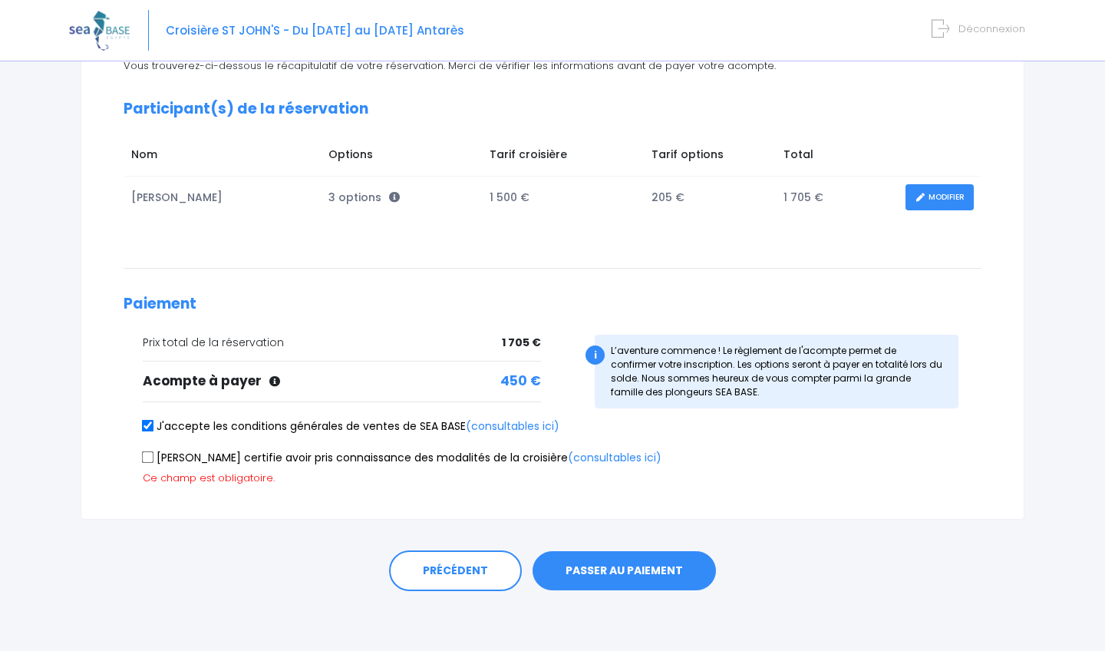
click at [147, 455] on input "Je certifie avoir pris connaissance des modalités de la croisière (consultables…" at bounding box center [148, 457] width 12 height 12
checkbox input "true"
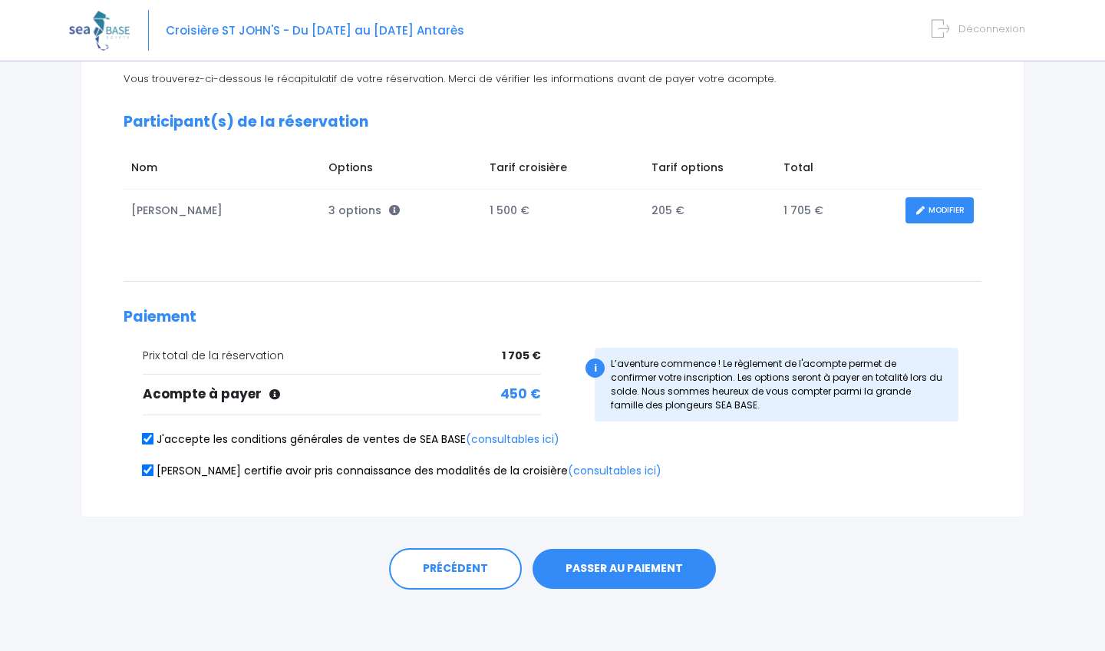
scroll to position [172, 0]
click at [548, 562] on button "PASSER AU PAIEMENT" at bounding box center [624, 570] width 183 height 40
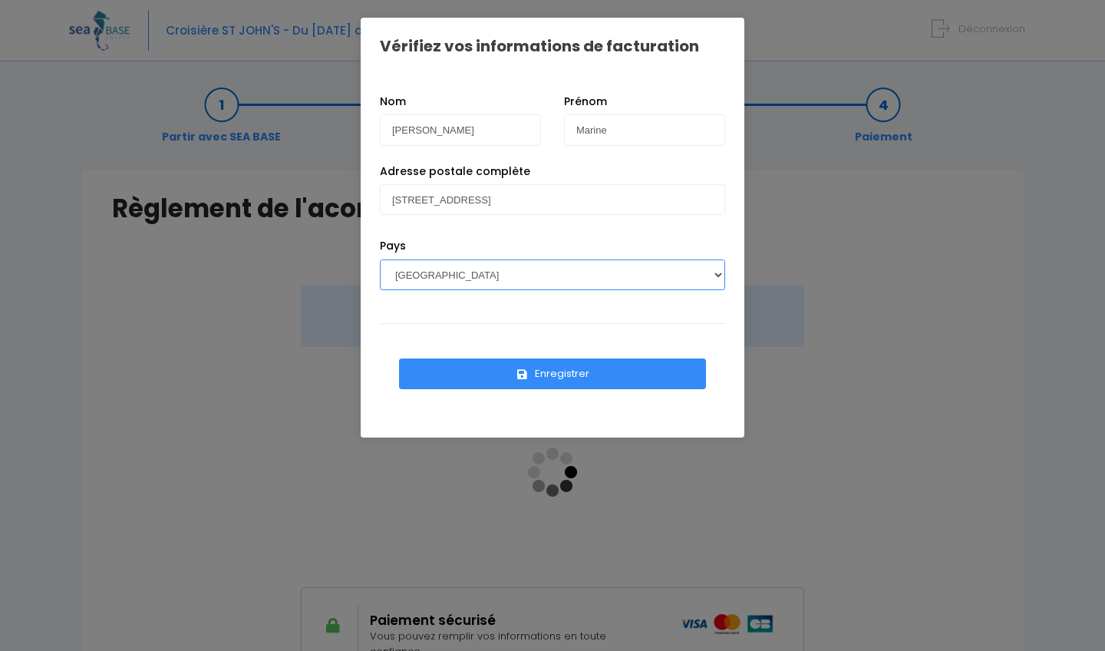
select select "DE"
click at [512, 363] on button "Enregistrer" at bounding box center [552, 373] width 307 height 31
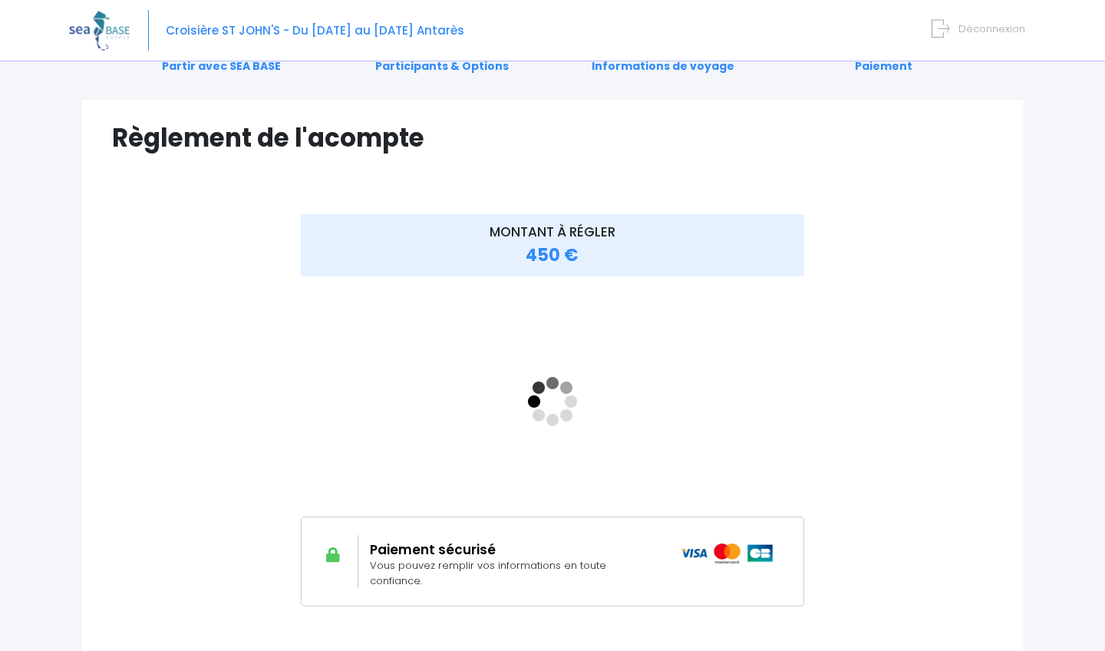
scroll to position [72, 0]
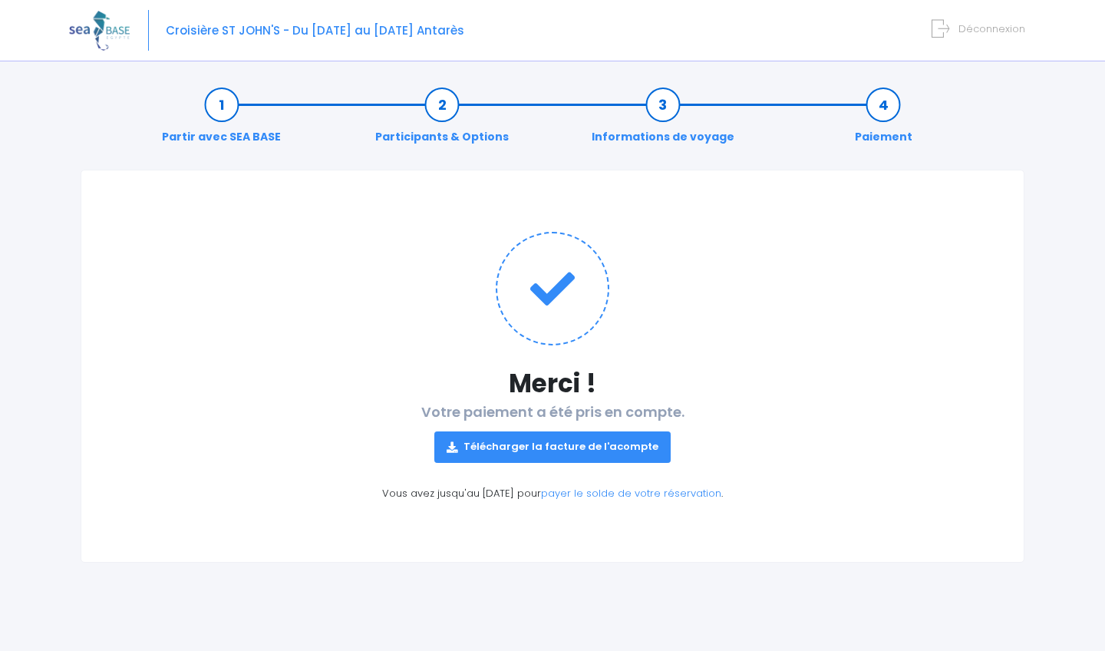
click at [559, 444] on link "Télécharger la facture de l'acompte" at bounding box center [552, 446] width 236 height 31
click at [762, 484] on div "Merci ! Votre paiement a été pris en compte. Télécharger la facture de l'acompt…" at bounding box center [553, 366] width 944 height 393
